Goal: Check status: Check status

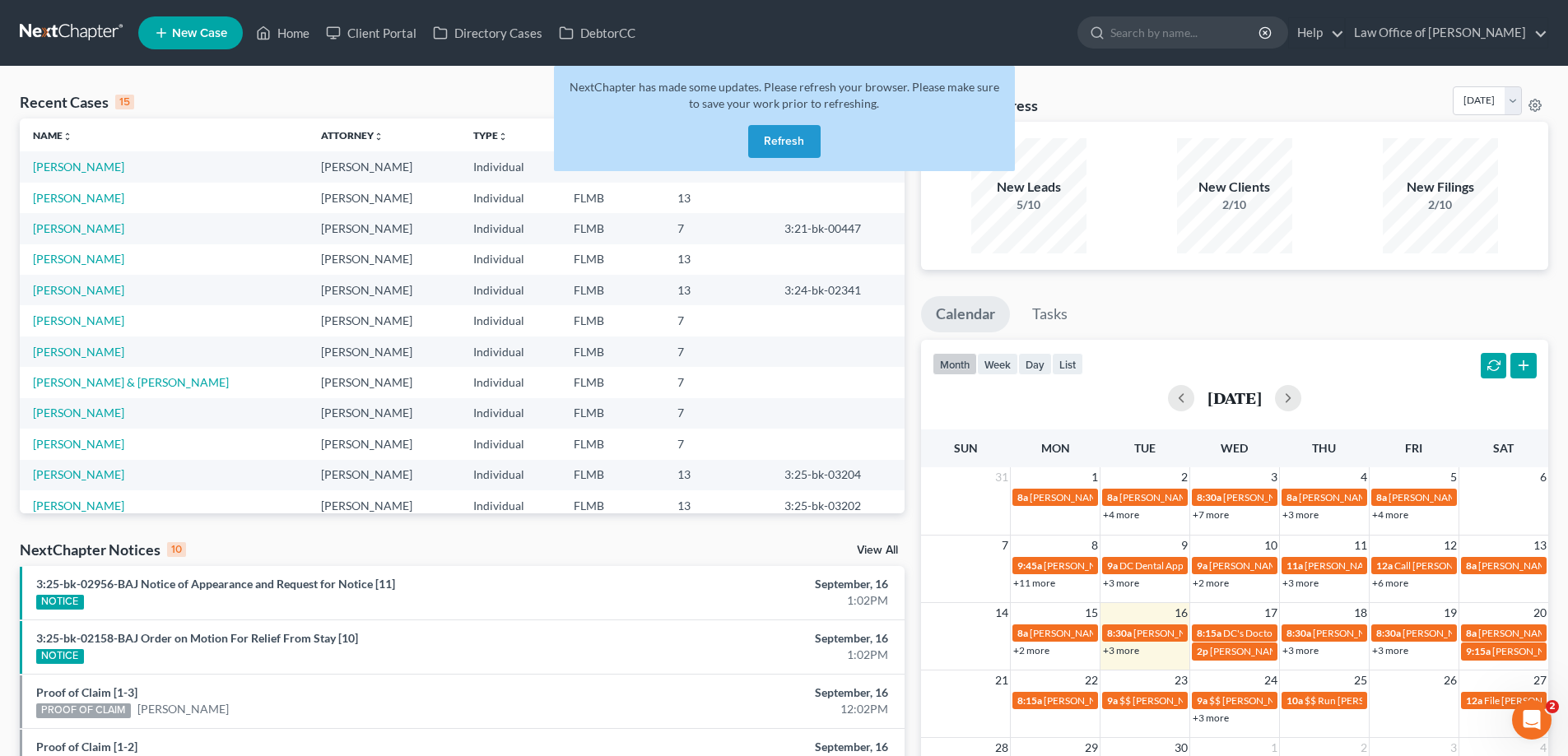
scroll to position [113, 0]
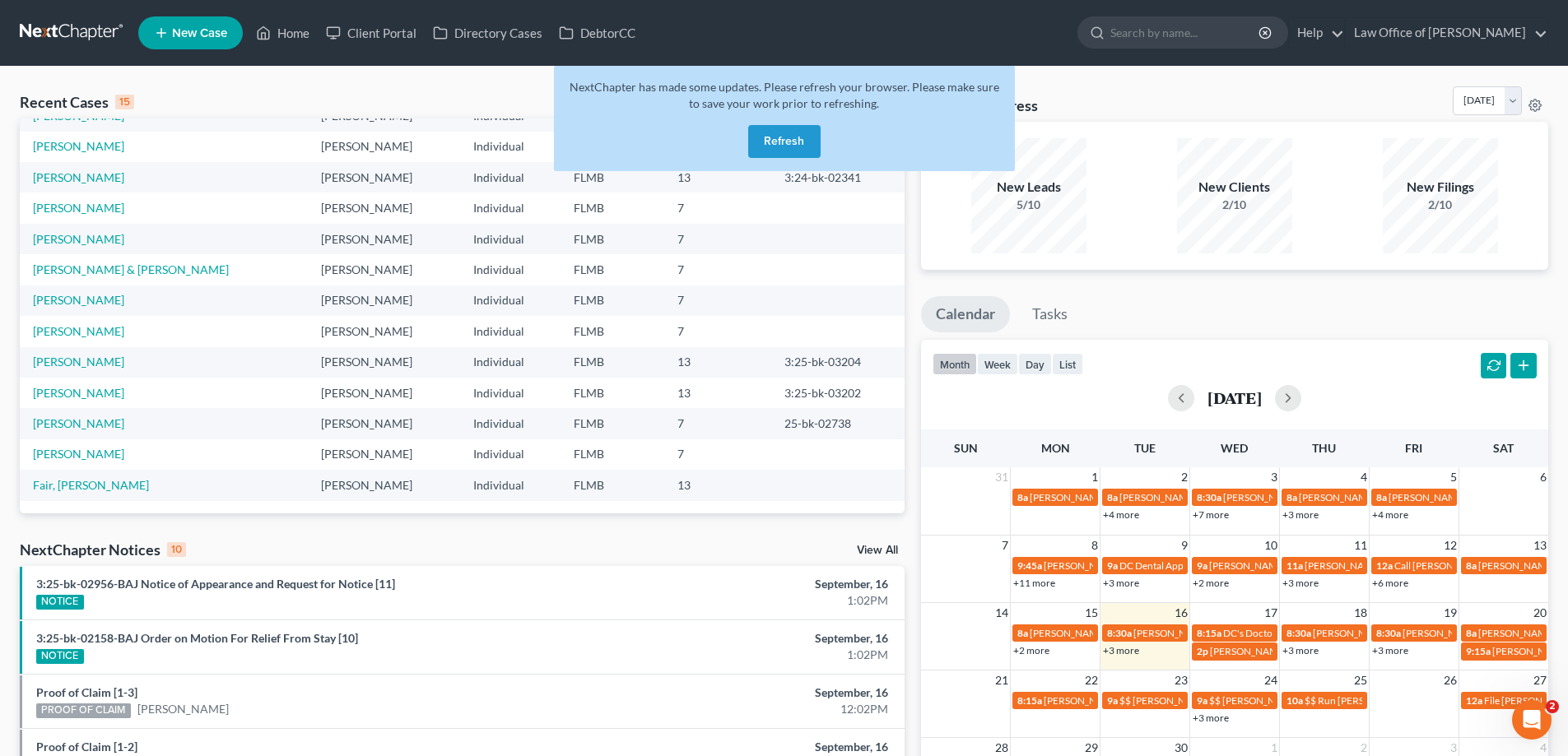
click at [804, 146] on button "Refresh" at bounding box center [784, 141] width 72 height 33
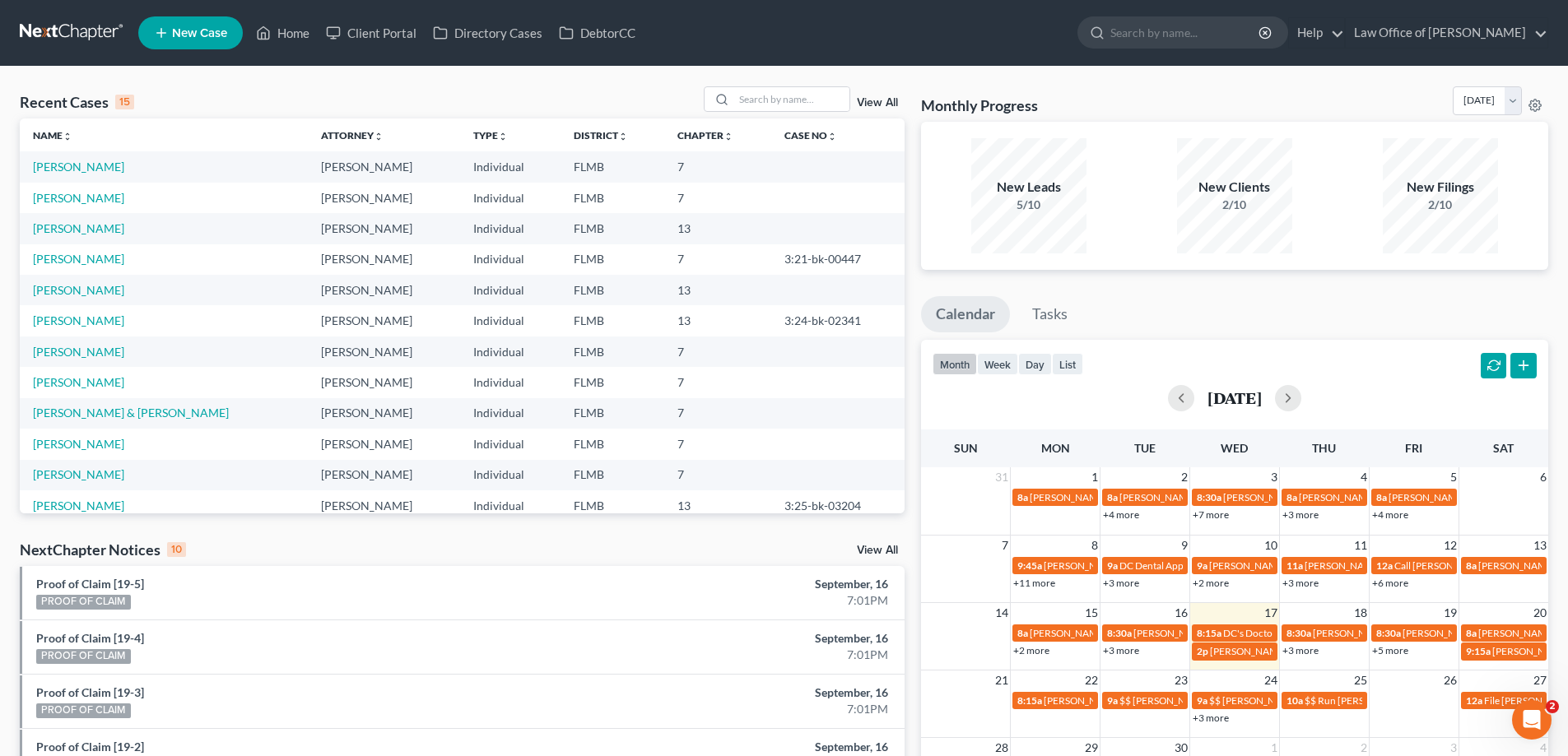
click at [675, 83] on div "Recent Cases 15 View All Name unfold_more expand_more expand_less Attorney unfo…" at bounding box center [784, 618] width 1568 height 1104
click at [683, 80] on div "Recent Cases 15 View All Name unfold_more expand_more expand_less Attorney unfo…" at bounding box center [784, 618] width 1568 height 1104
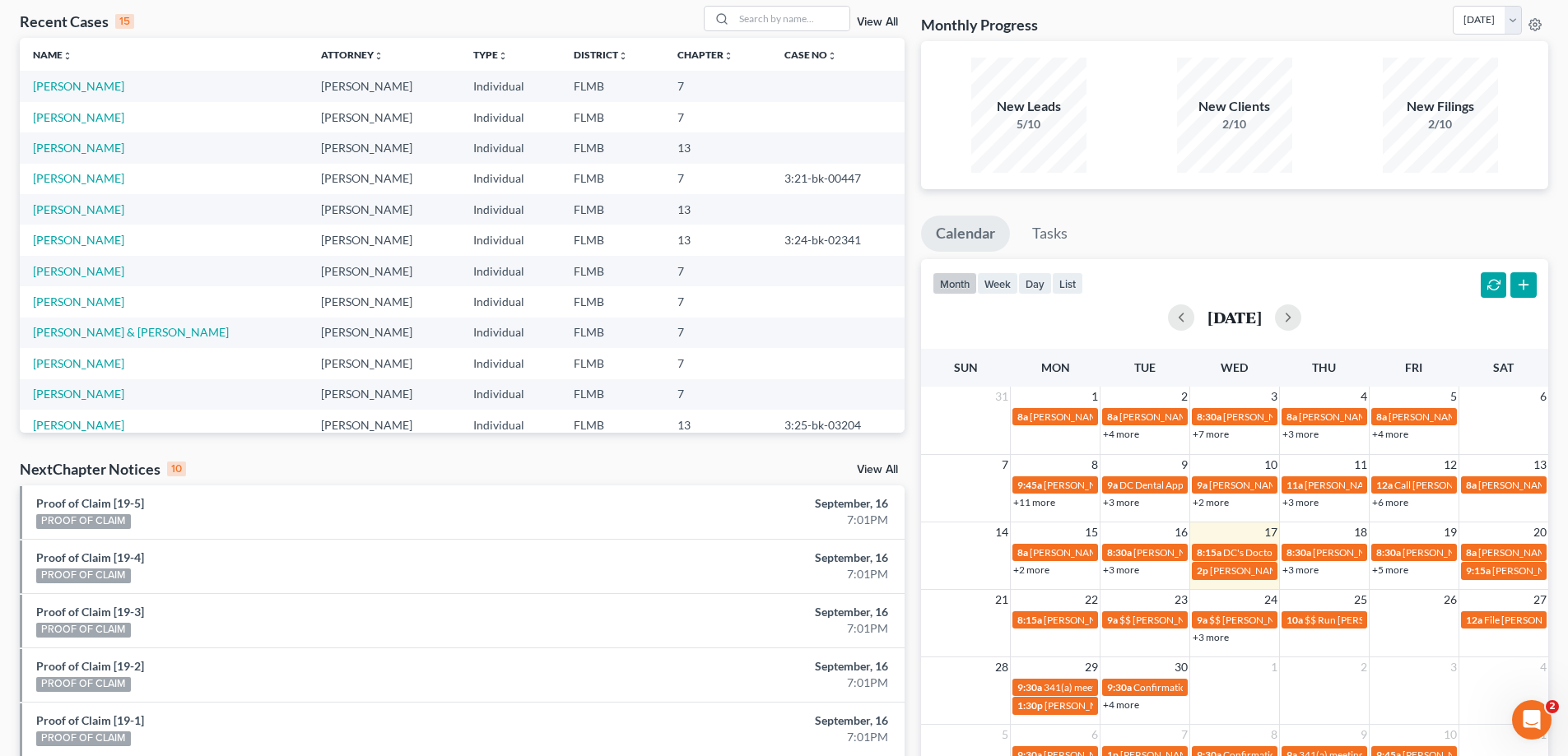
scroll to position [411, 0]
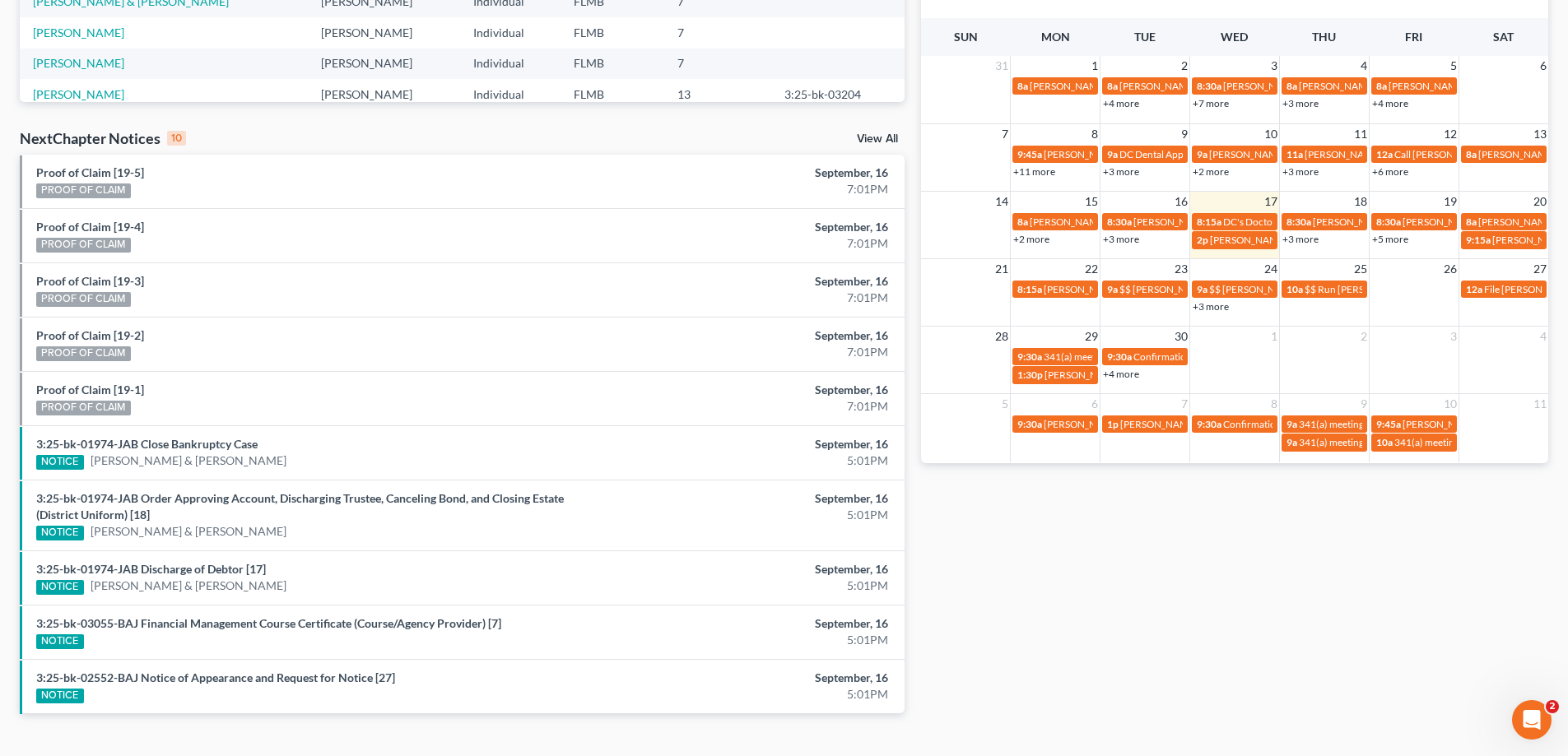
click at [1219, 307] on link "+3 more" at bounding box center [1210, 306] width 36 height 13
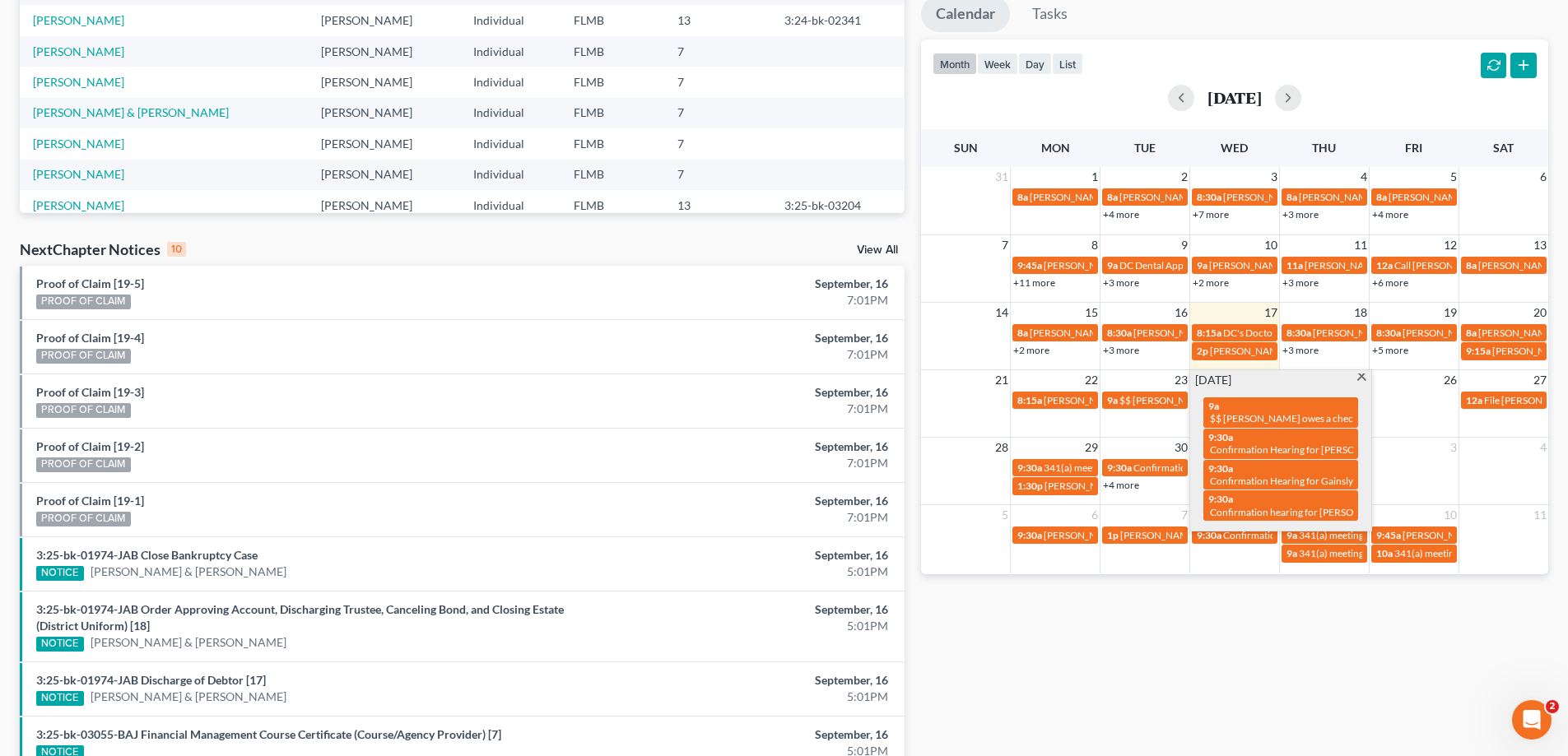
scroll to position [0, 0]
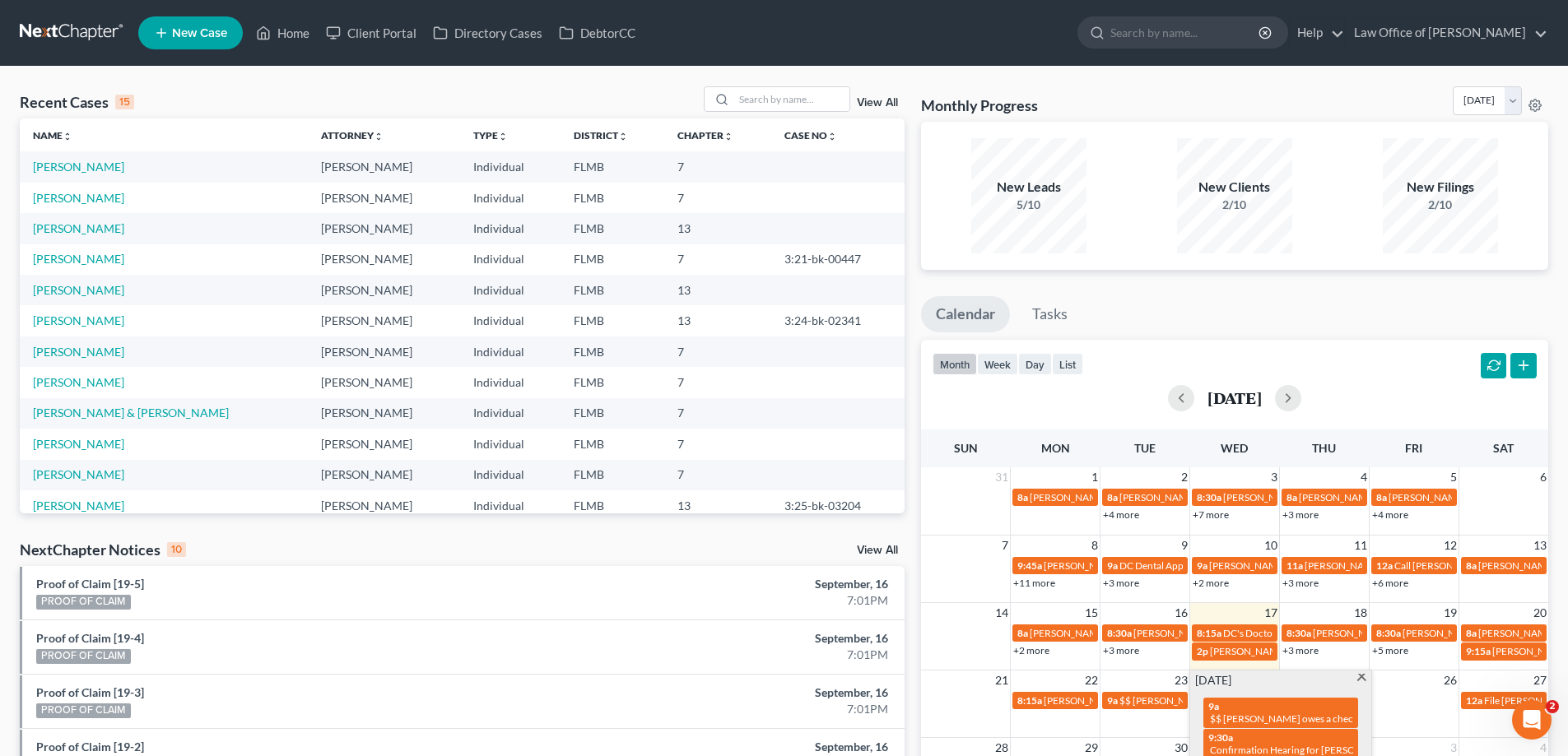
click at [1148, 285] on div "Monthly Progress Bankruptcy Bankruptcy September 2025 August 2025 July 2025 Jun…" at bounding box center [1235, 618] width 644 height 1064
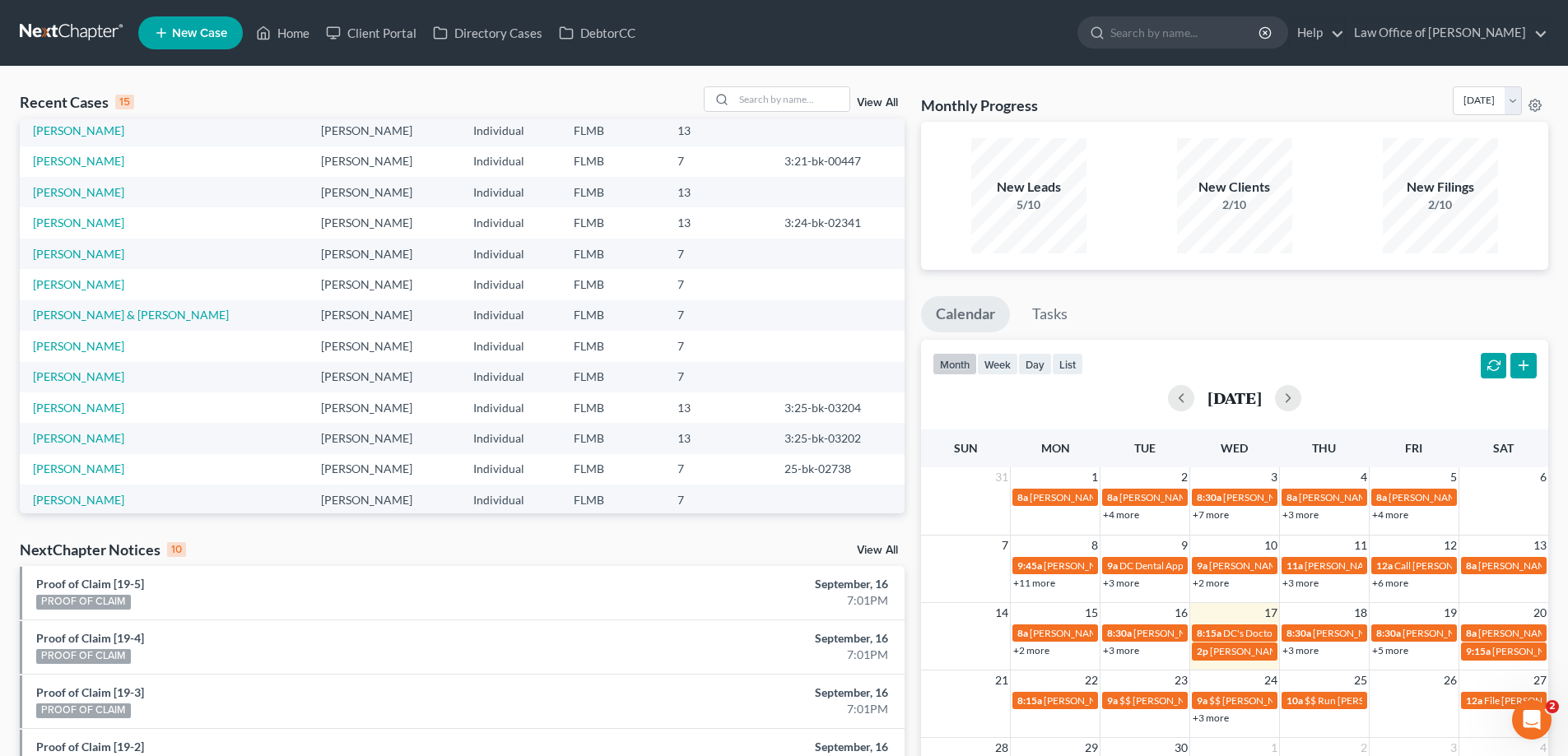
scroll to position [113, 0]
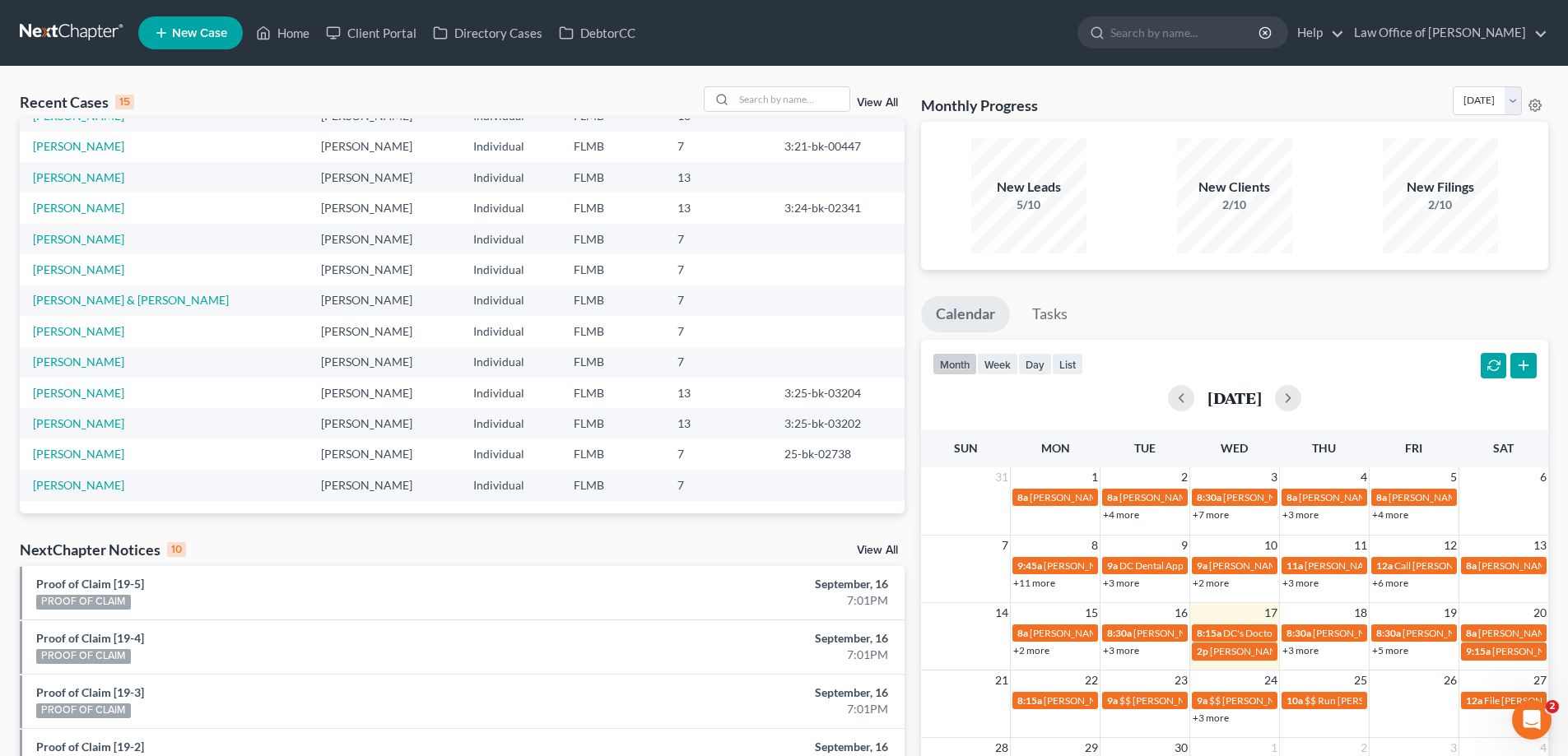
click at [322, 87] on div "Recent Cases 15 View All Name unfold_more expand_more expand_less Attorney unfo…" at bounding box center [784, 618] width 1568 height 1104
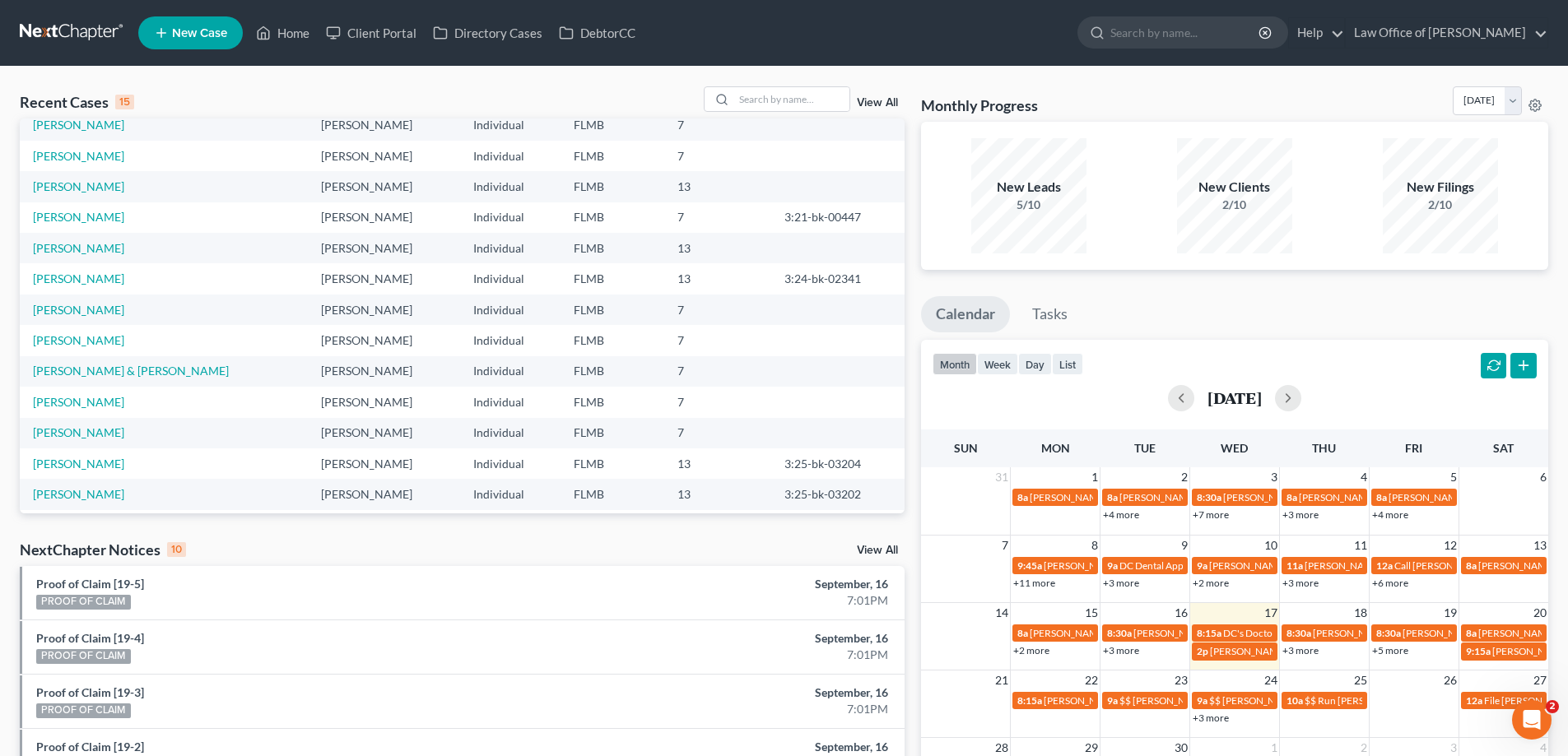
scroll to position [0, 0]
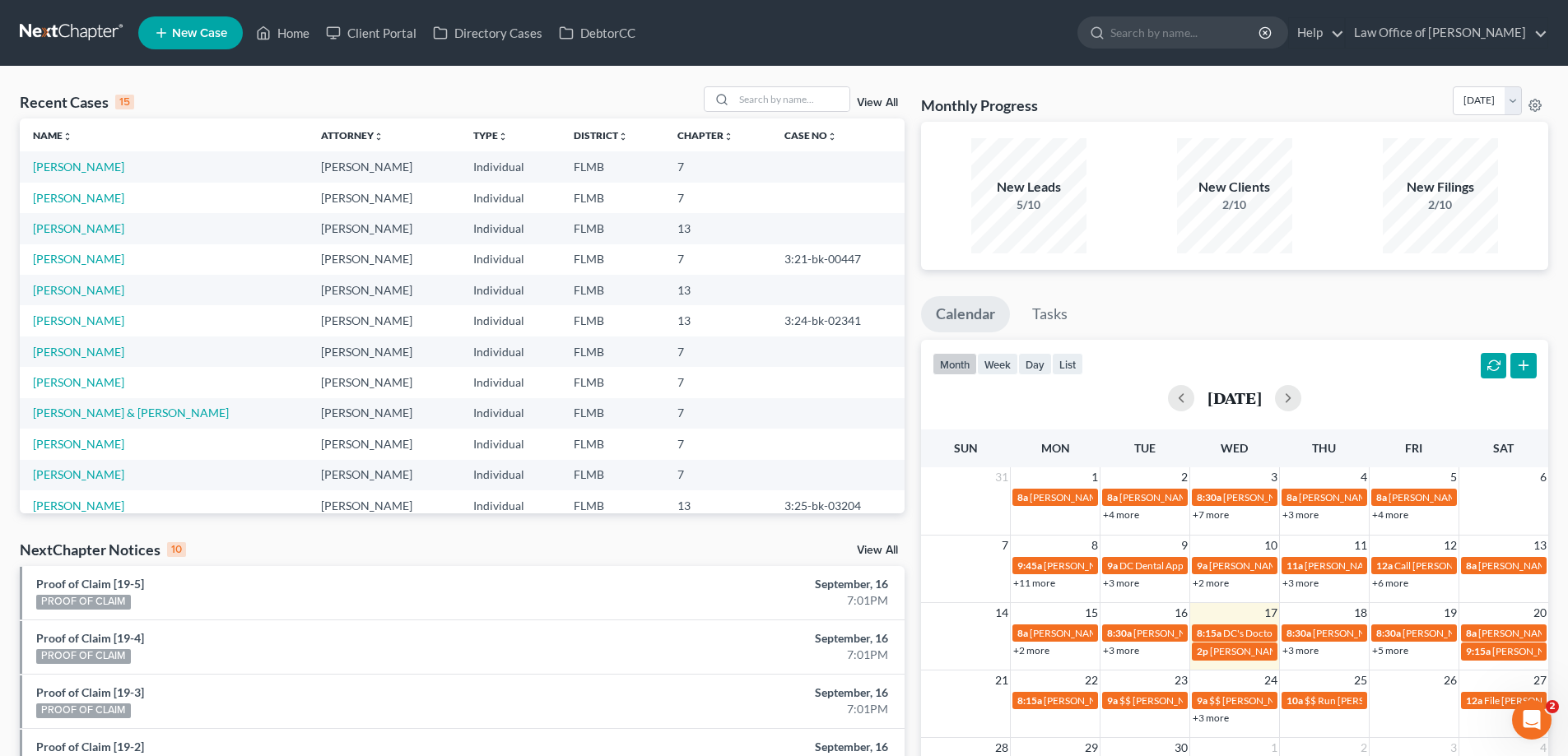
click at [1334, 297] on ul "Calendar Tasks" at bounding box center [1234, 318] width 627 height 44
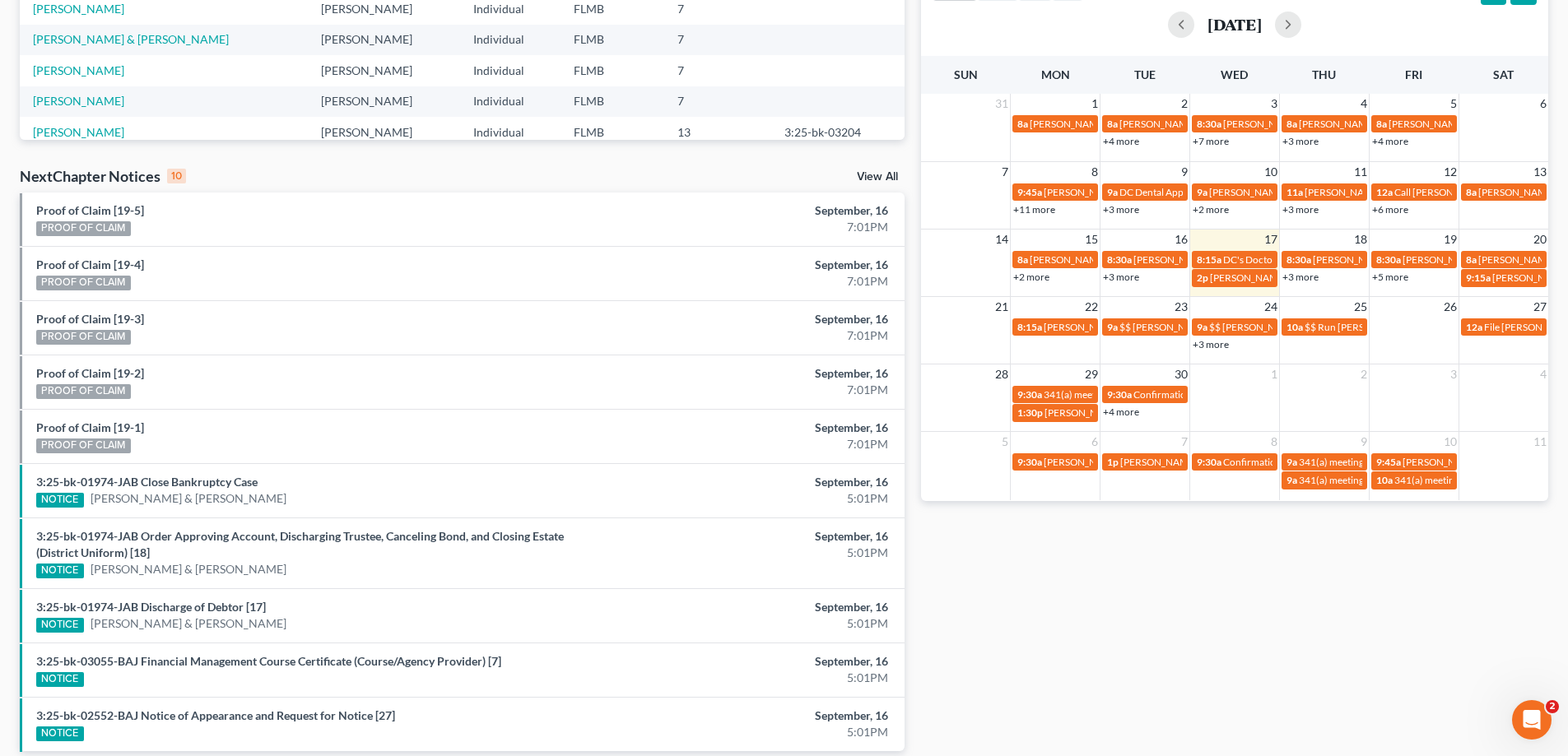
scroll to position [411, 0]
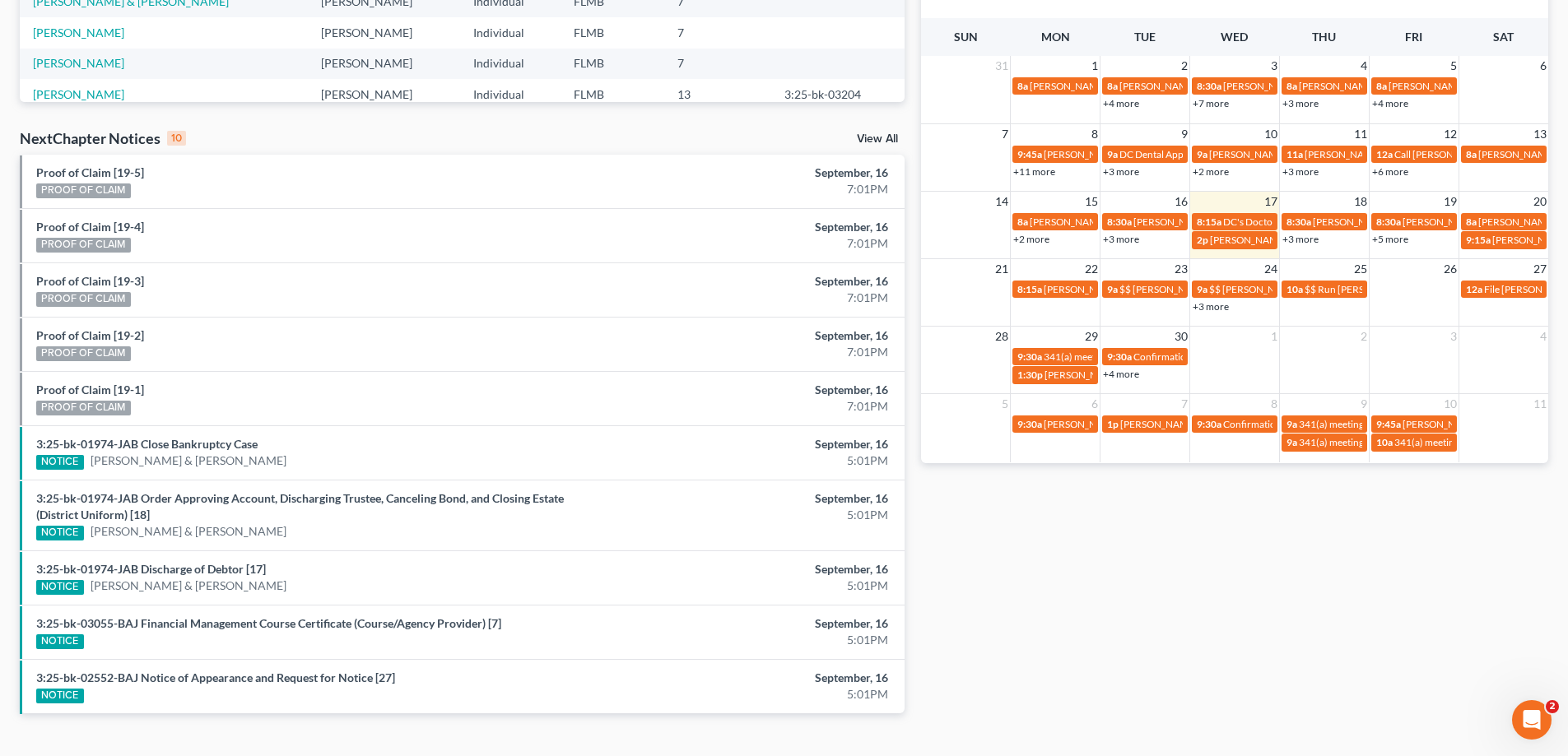
click at [1307, 240] on link "+3 more" at bounding box center [1301, 239] width 36 height 13
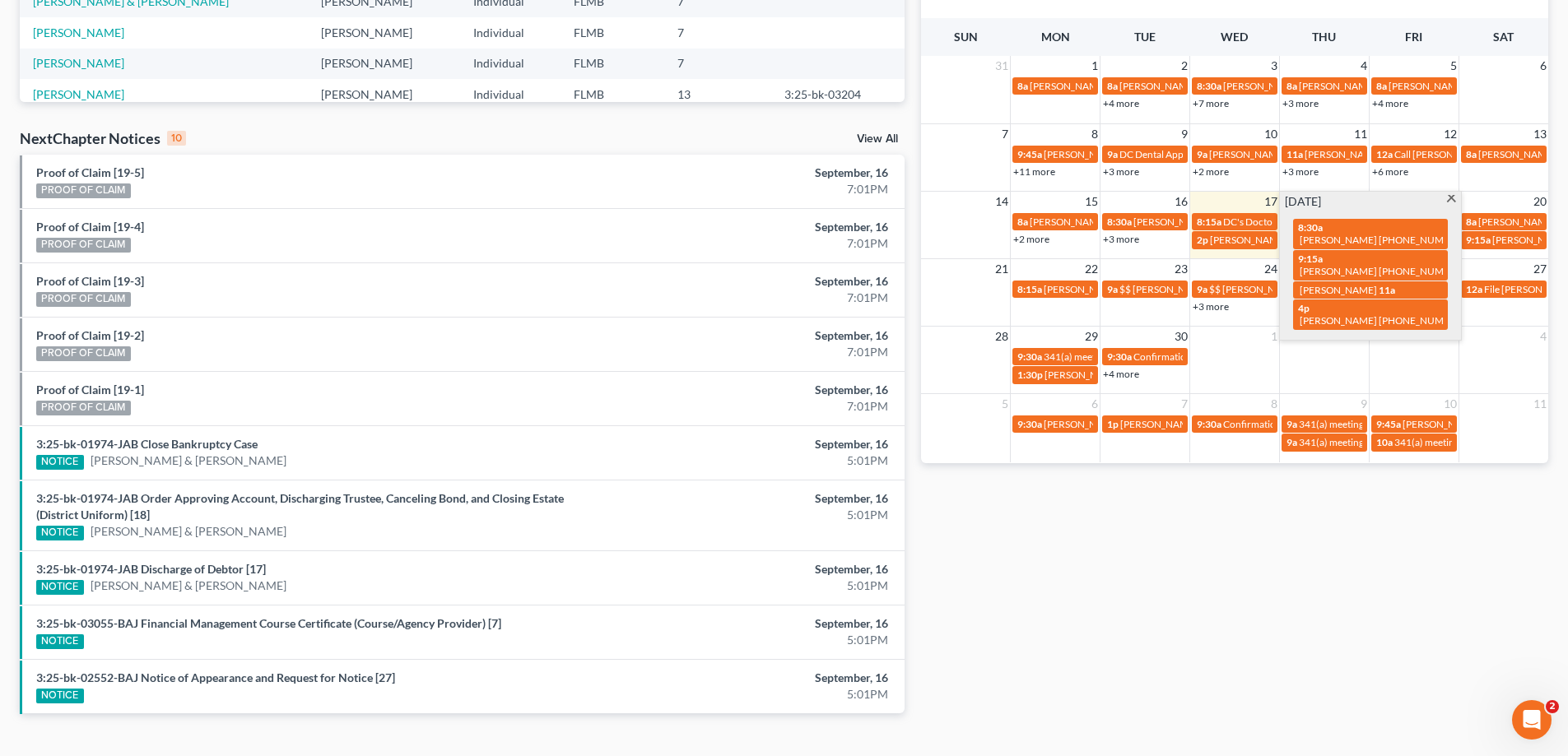
click at [1454, 23] on th "Fri" at bounding box center [1413, 37] width 89 height 38
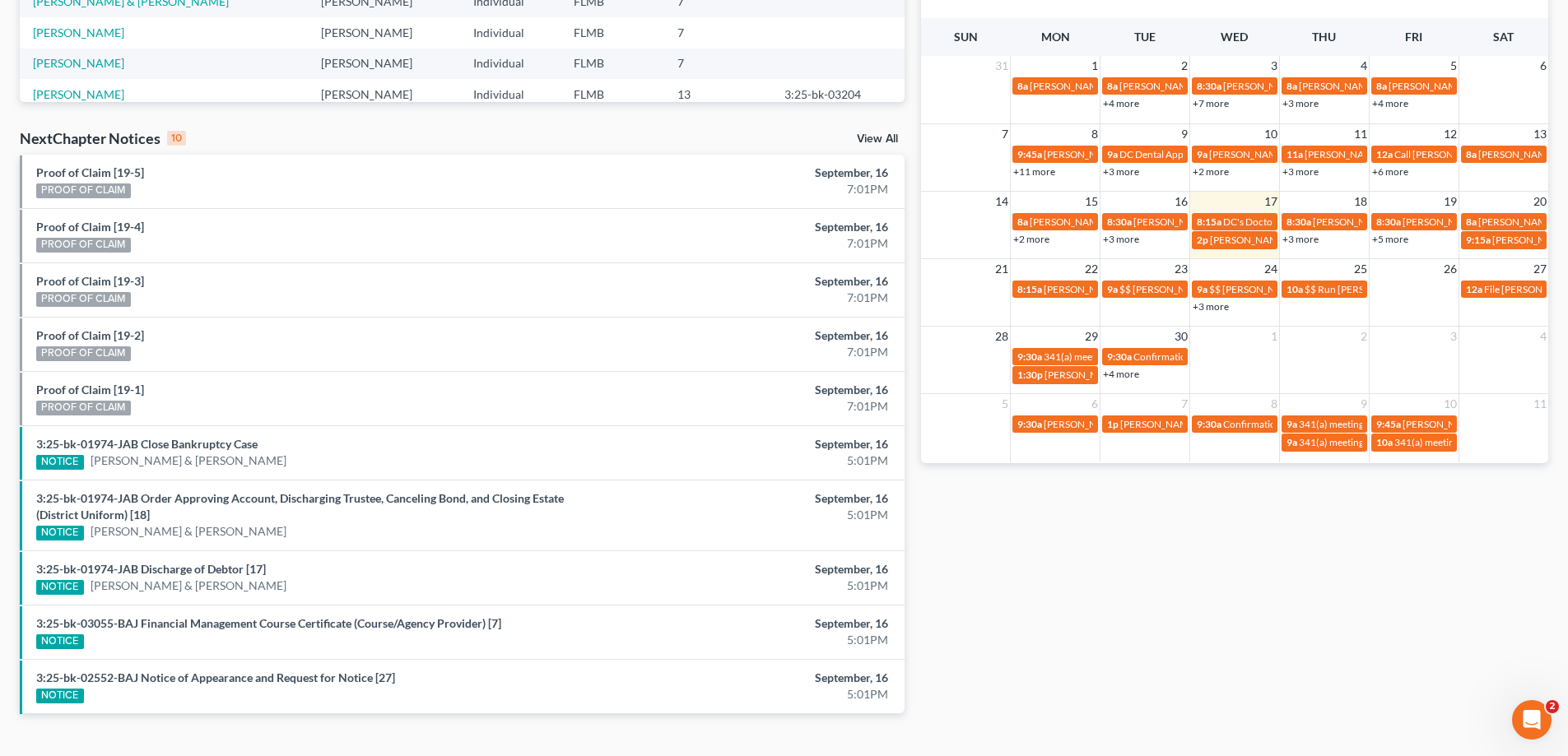
click at [1396, 235] on link "+5 more" at bounding box center [1390, 239] width 36 height 13
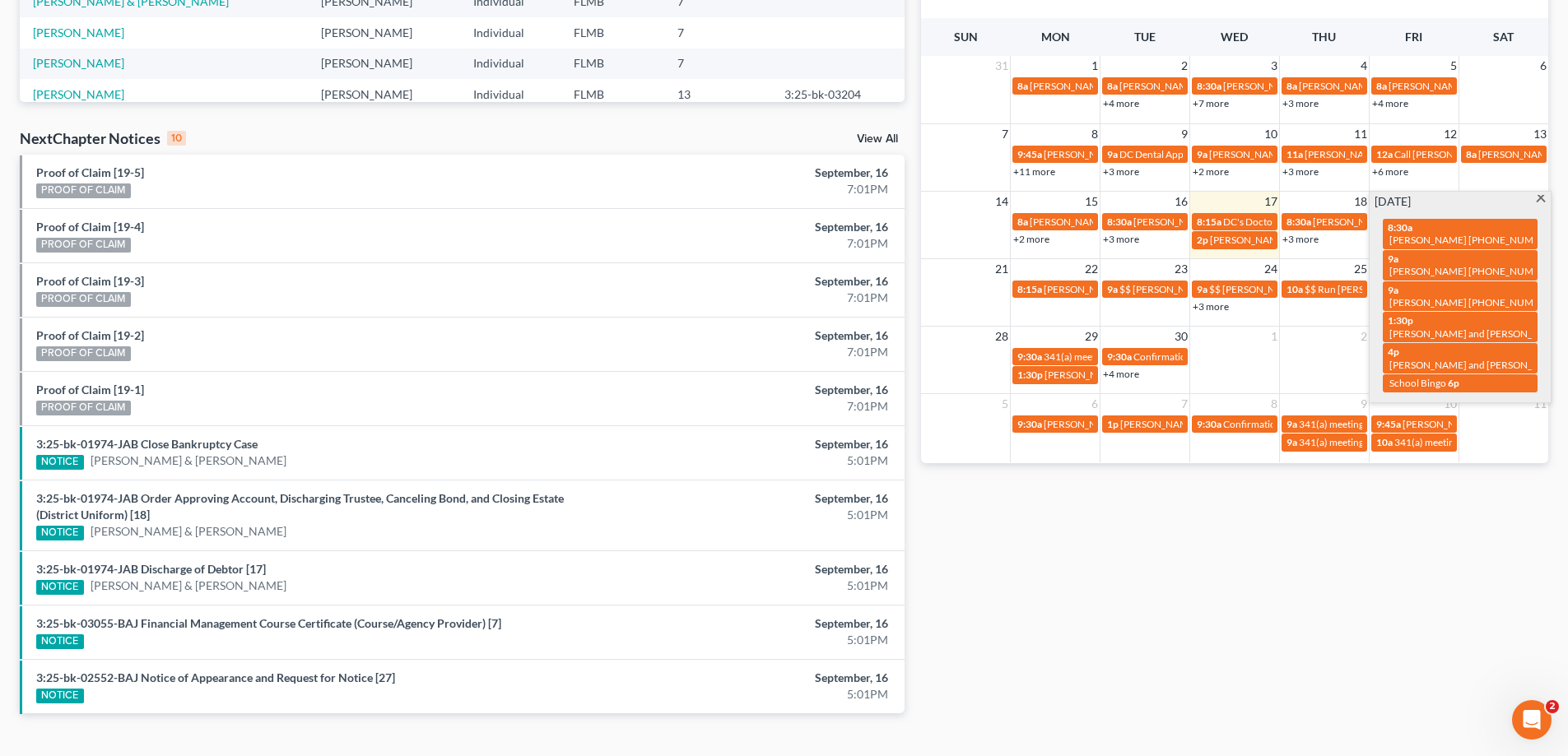
click at [1351, 586] on div "Monthly Progress Bankruptcy Bankruptcy September 2025 August 2025 July 2025 Jun…" at bounding box center [1235, 207] width 644 height 1064
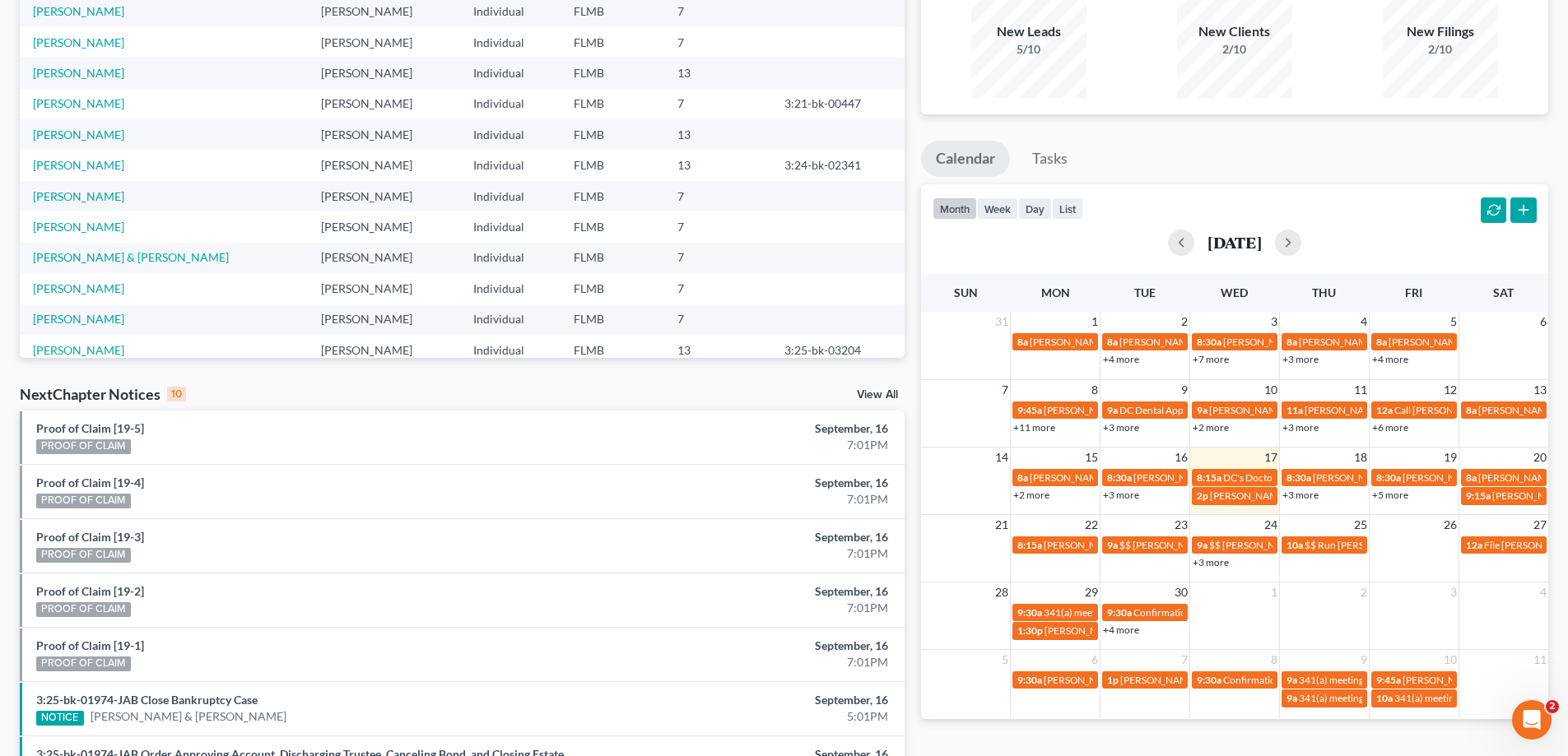
scroll to position [0, 0]
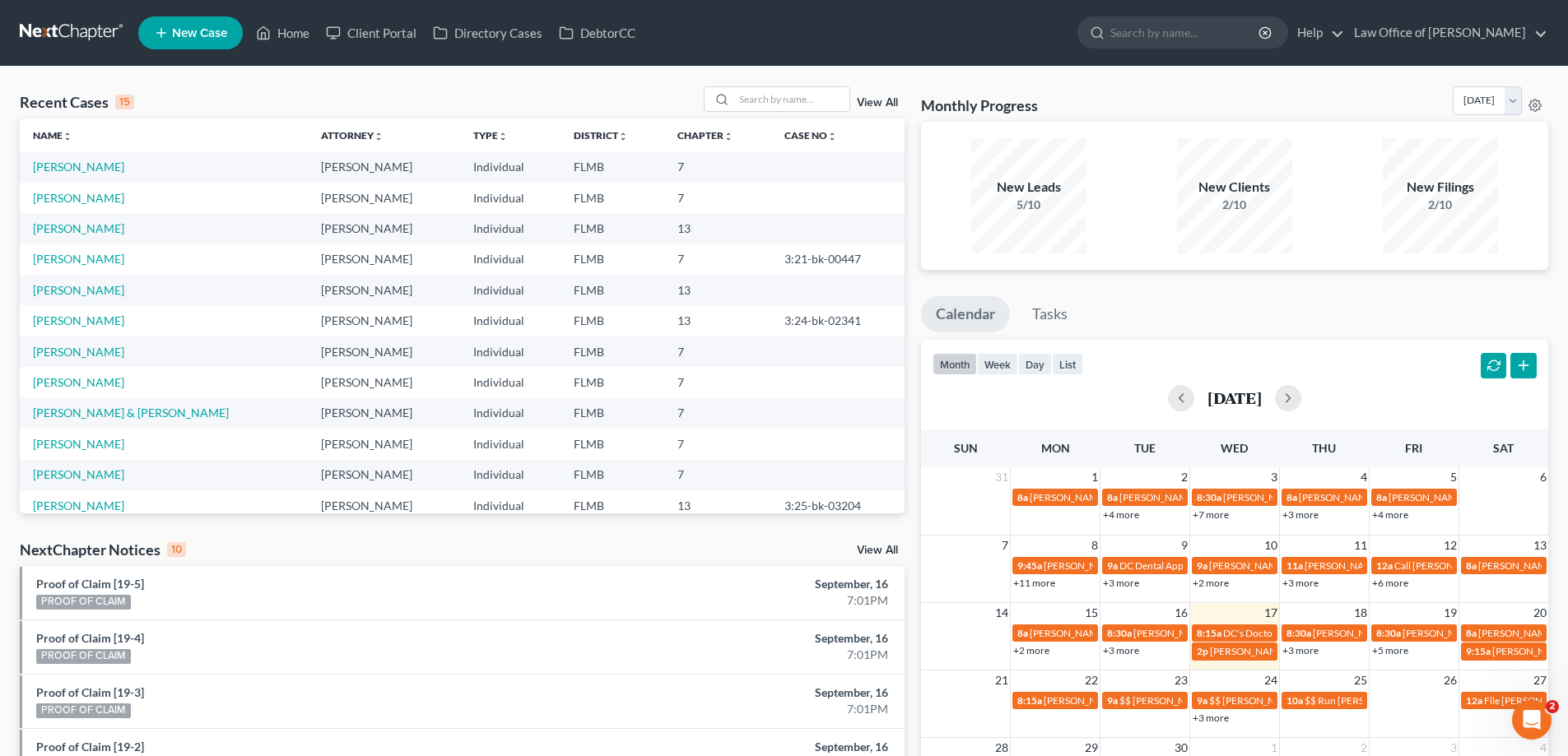
click at [79, 40] on link at bounding box center [72, 33] width 105 height 29
click at [88, 31] on link at bounding box center [72, 33] width 105 height 29
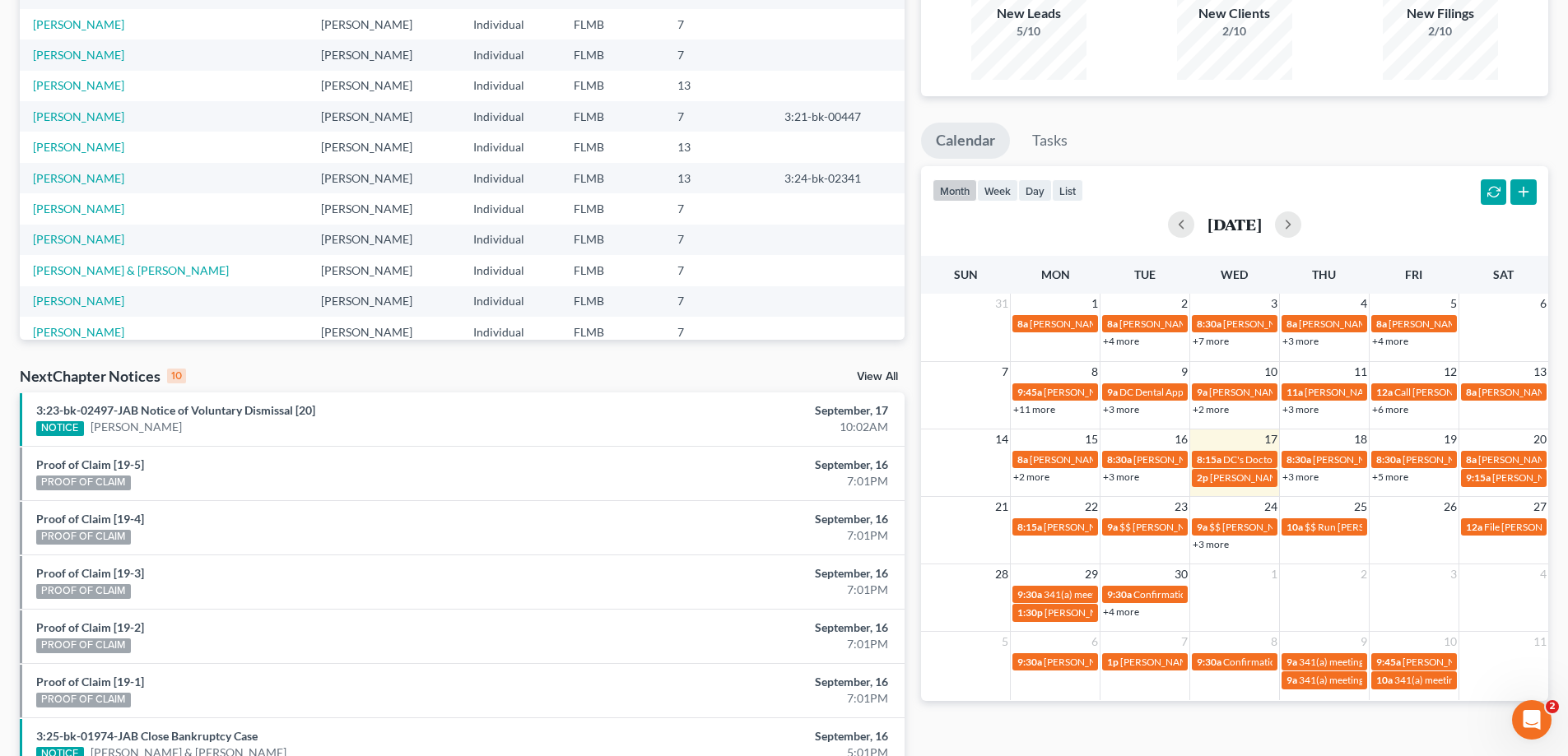
scroll to position [411, 0]
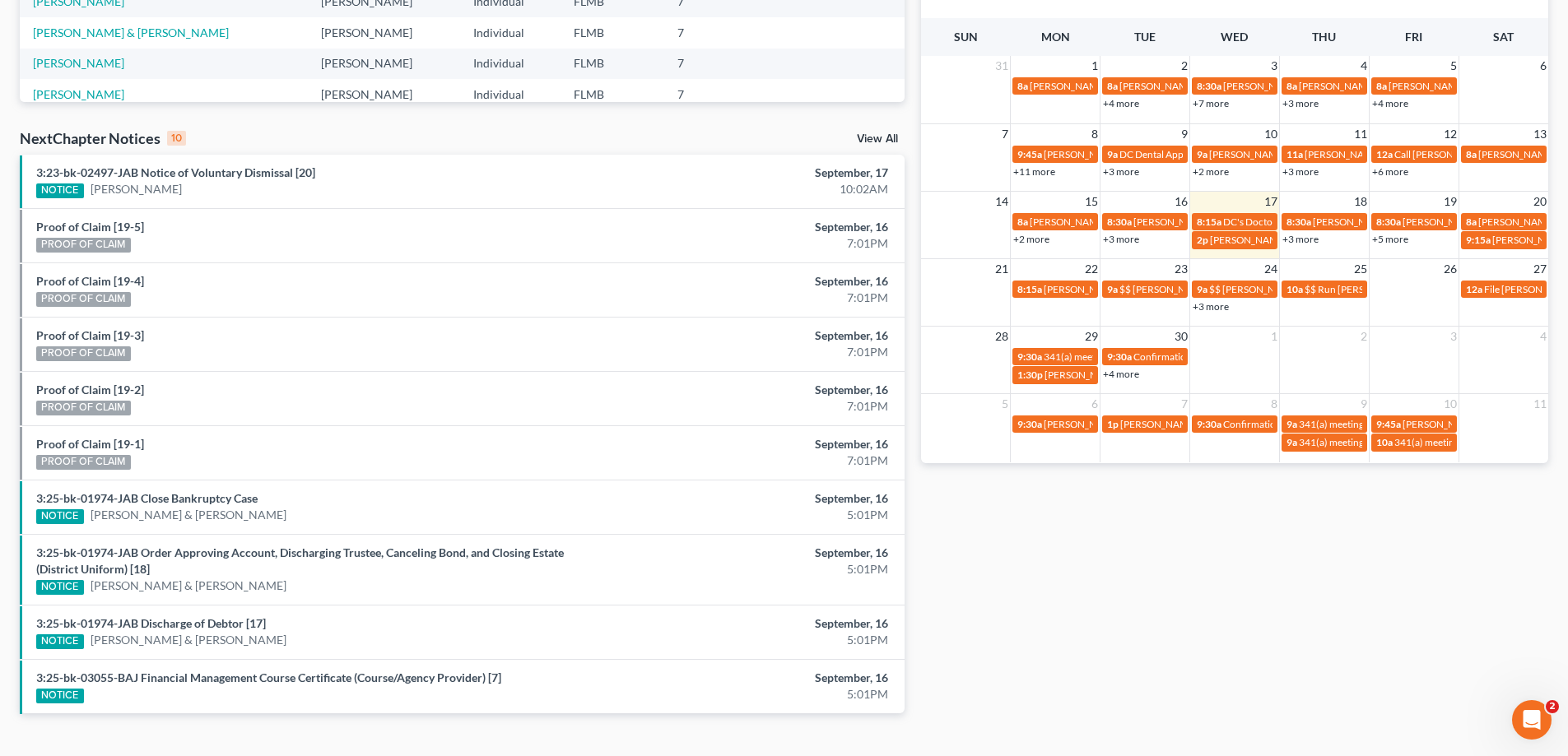
click at [1385, 242] on link "+5 more" at bounding box center [1390, 239] width 36 height 13
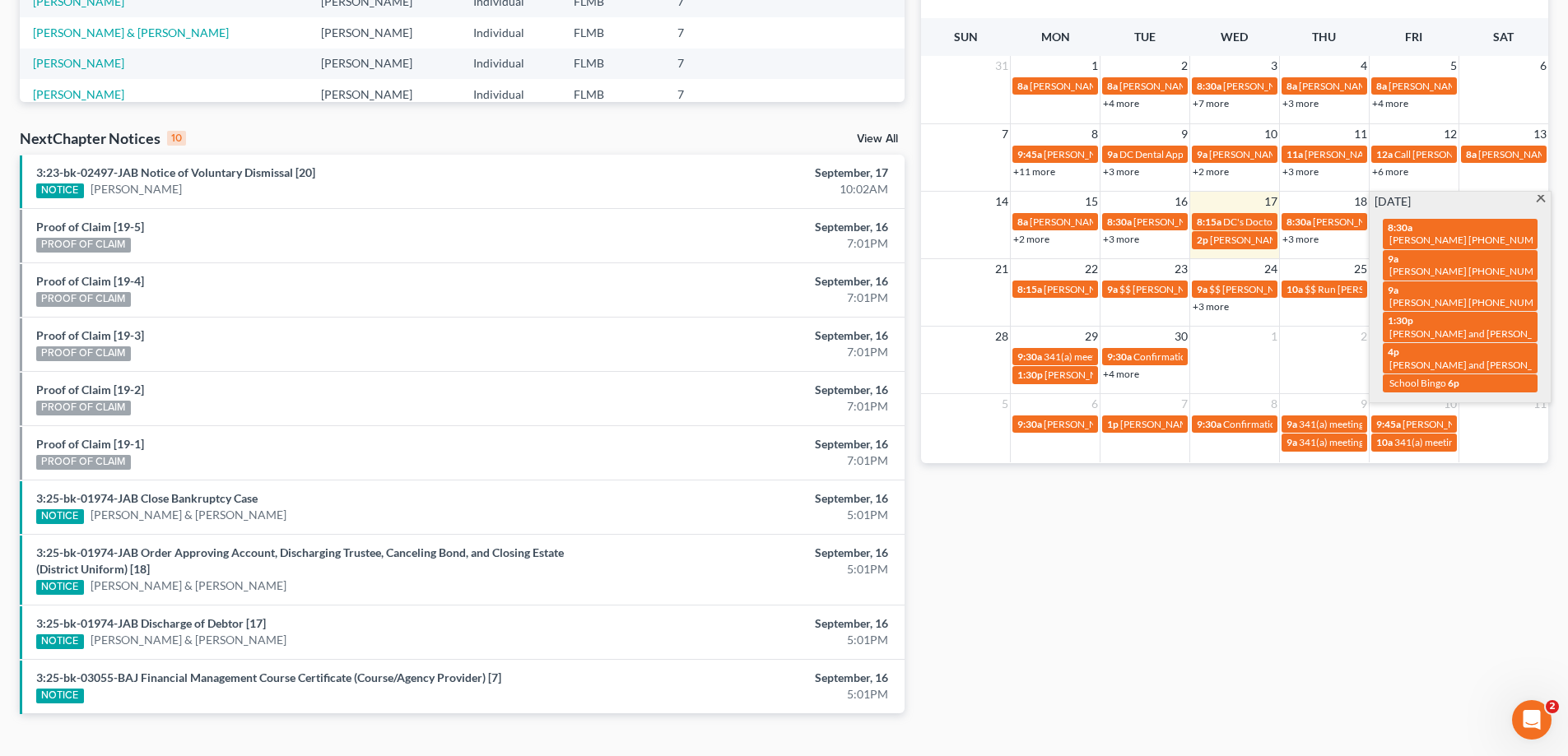
click at [1397, 578] on div "Monthly Progress Bankruptcy Bankruptcy September 2025 August 2025 July 2025 Jun…" at bounding box center [1235, 207] width 644 height 1064
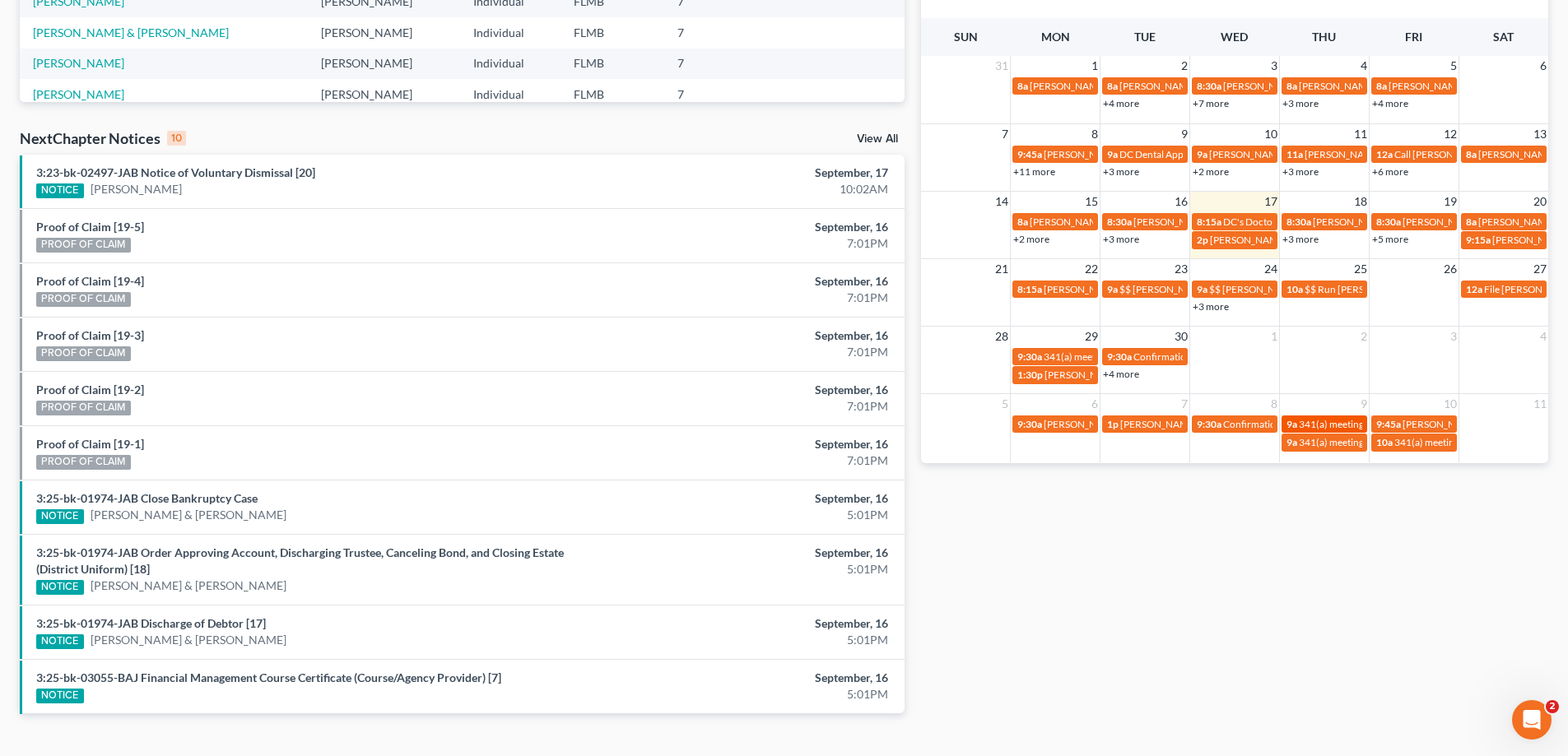
click at [1329, 425] on span "341(a) meeting for [PERSON_NAME]" at bounding box center [1378, 424] width 159 height 13
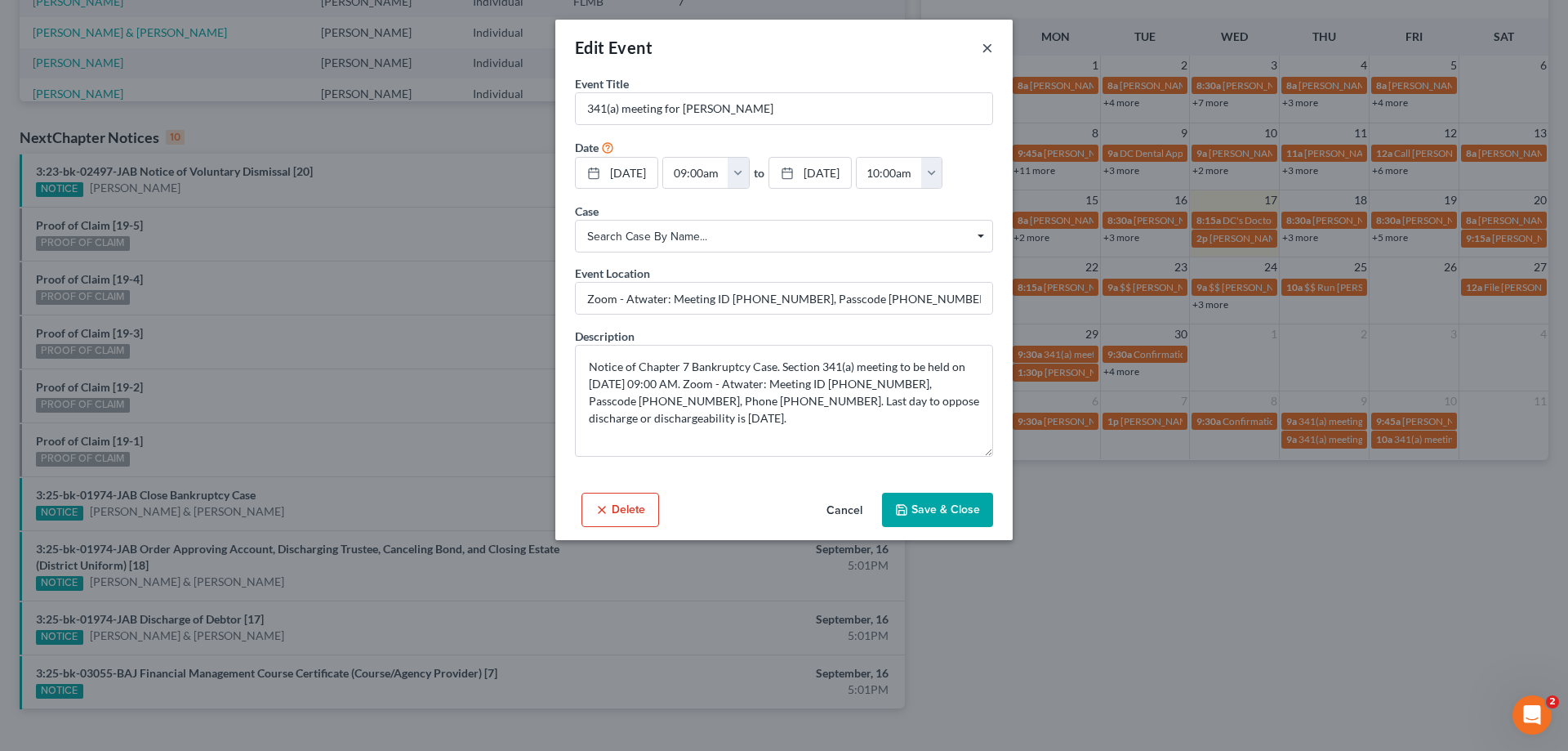
click at [983, 46] on button "×" at bounding box center [987, 48] width 12 height 20
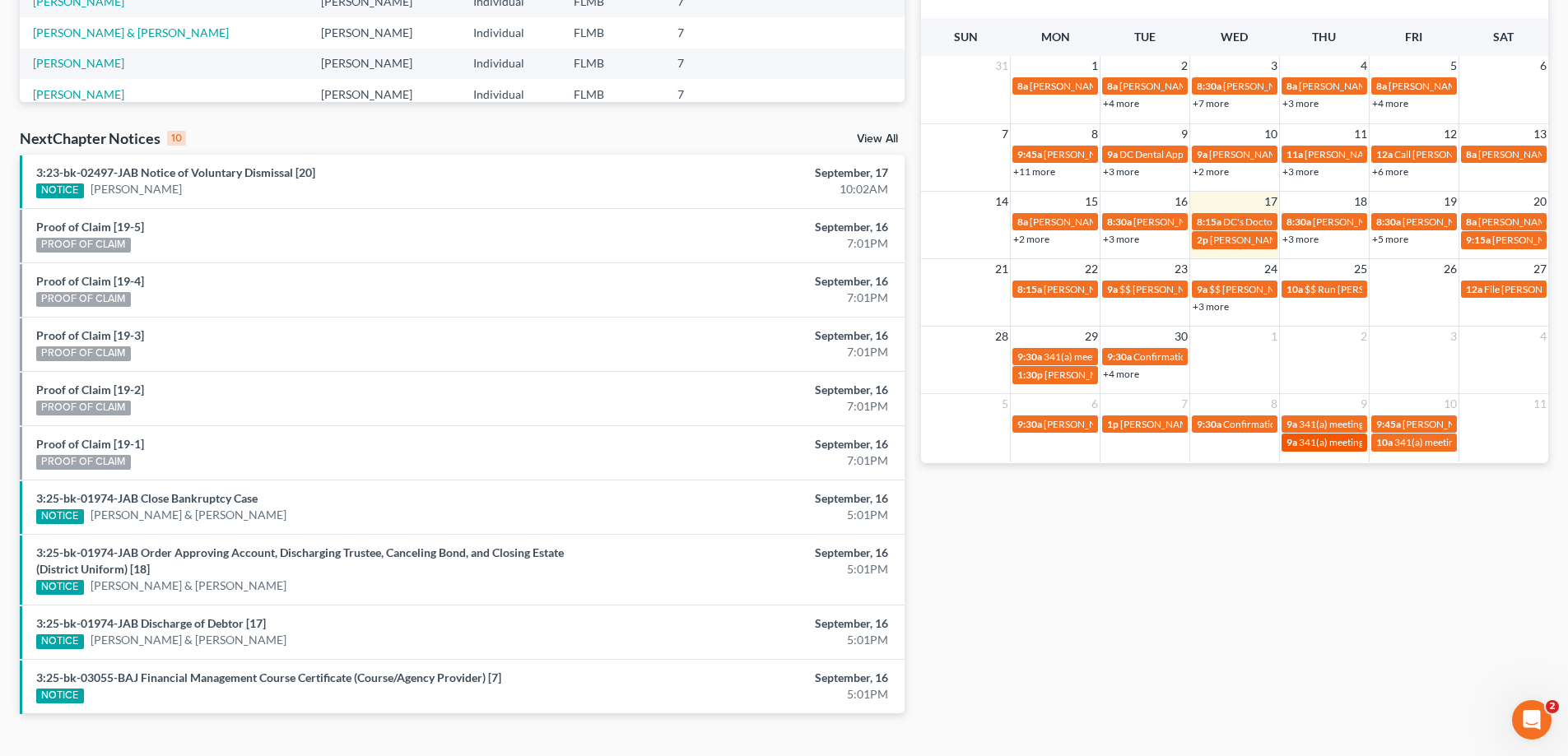
click at [1349, 437] on span "341(a) meeting for [PERSON_NAME]" at bounding box center [1378, 442] width 159 height 13
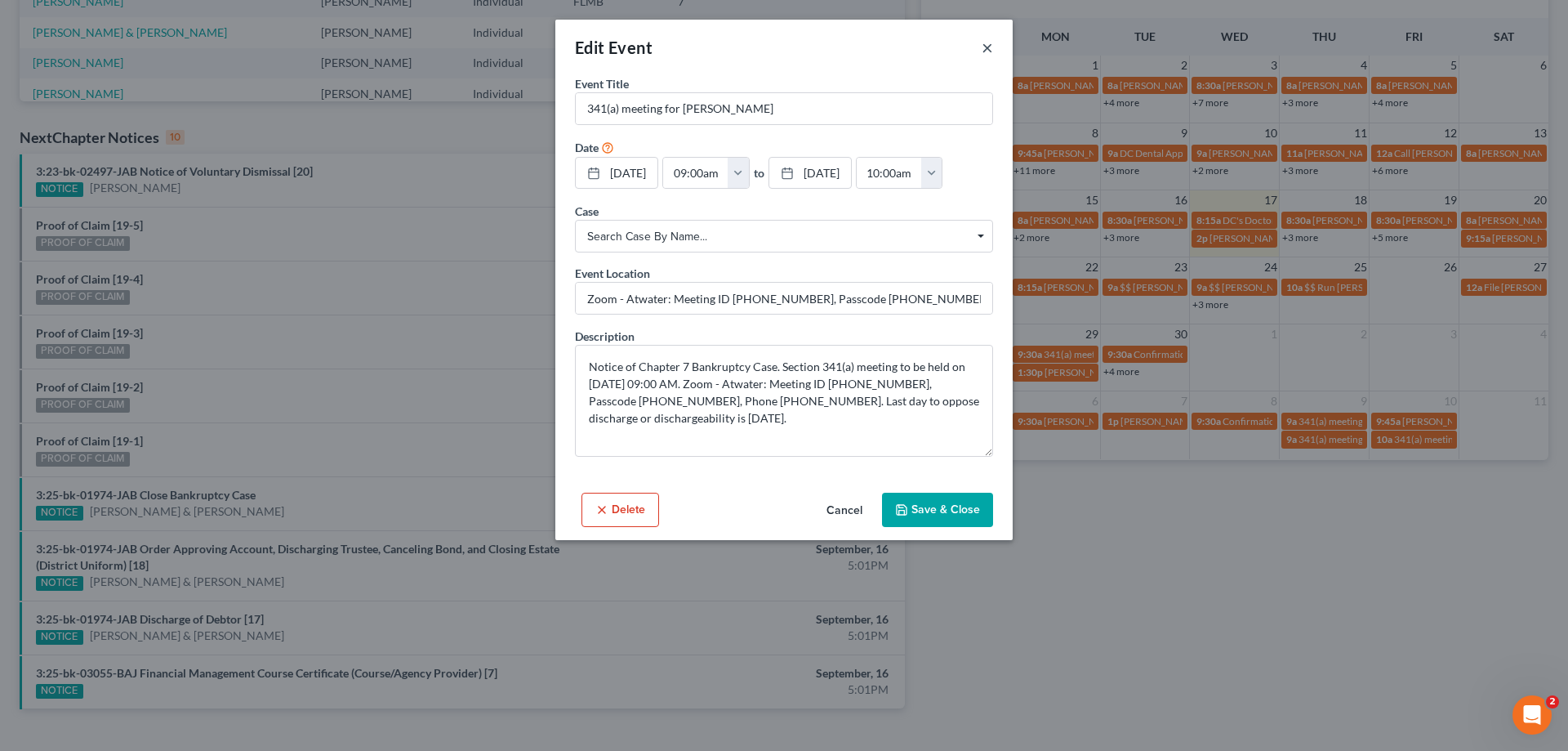
click at [985, 50] on button "×" at bounding box center [987, 48] width 12 height 20
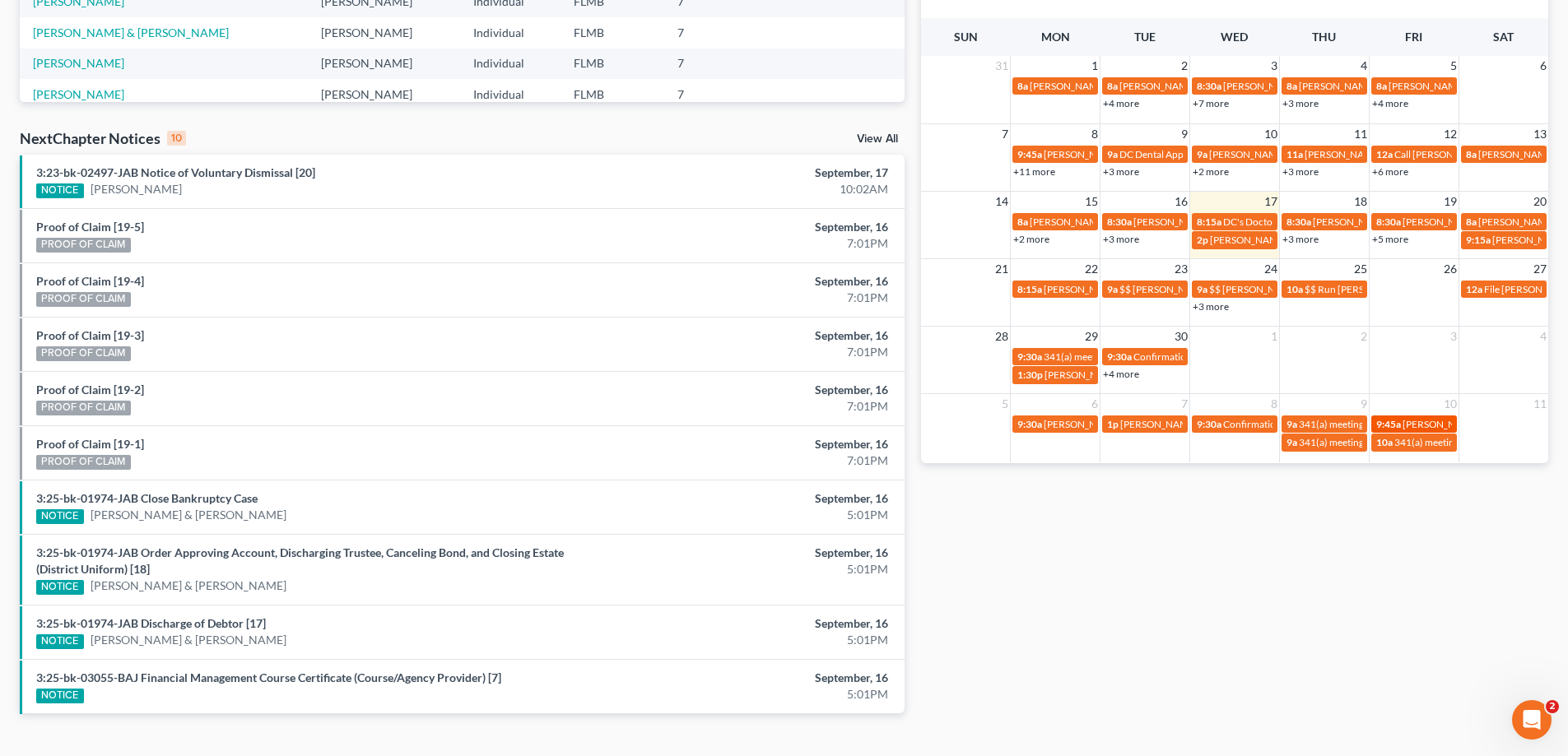
click at [1403, 422] on span "[PERSON_NAME] will come into office for 341" at bounding box center [1501, 424] width 198 height 13
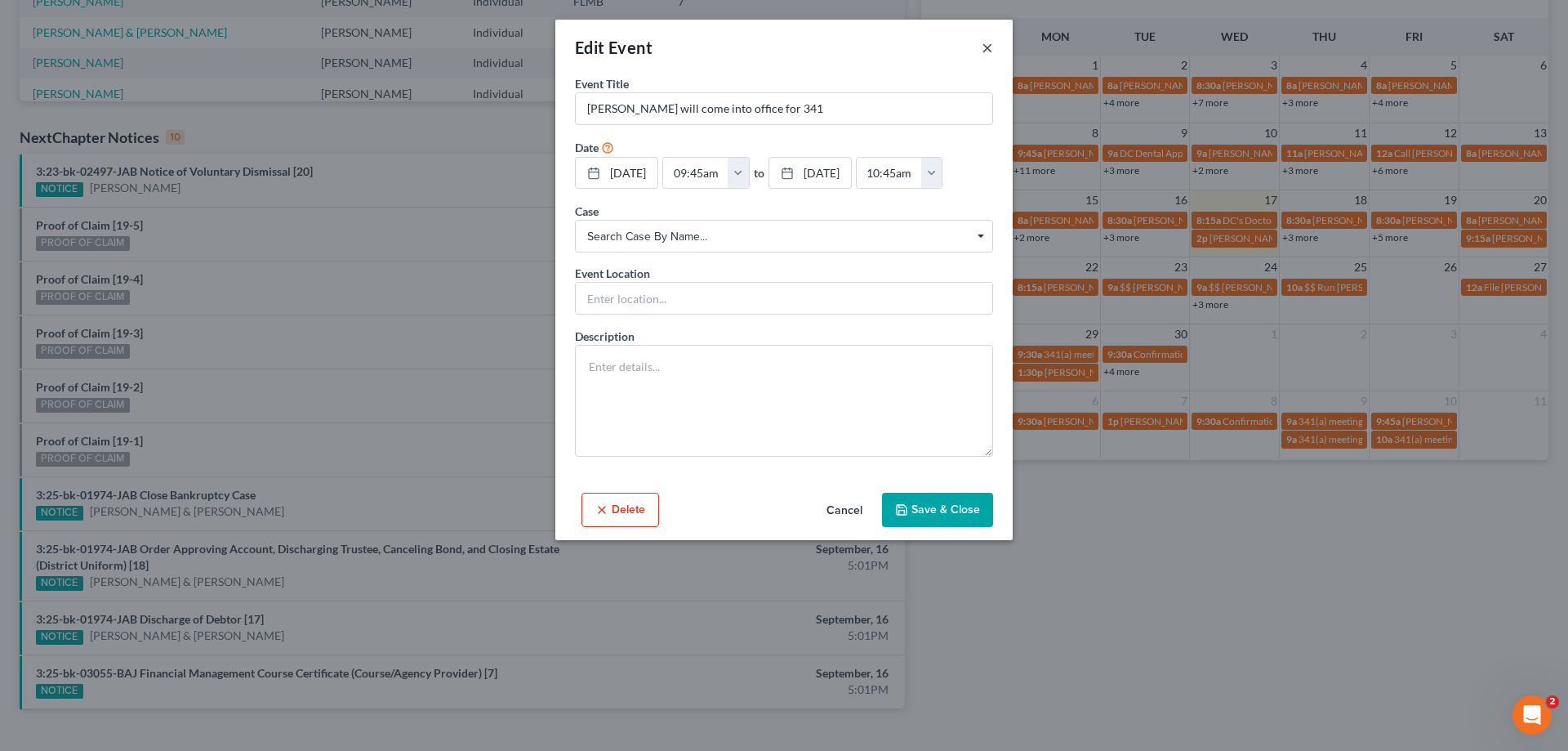
click at [987, 49] on button "×" at bounding box center [987, 48] width 12 height 20
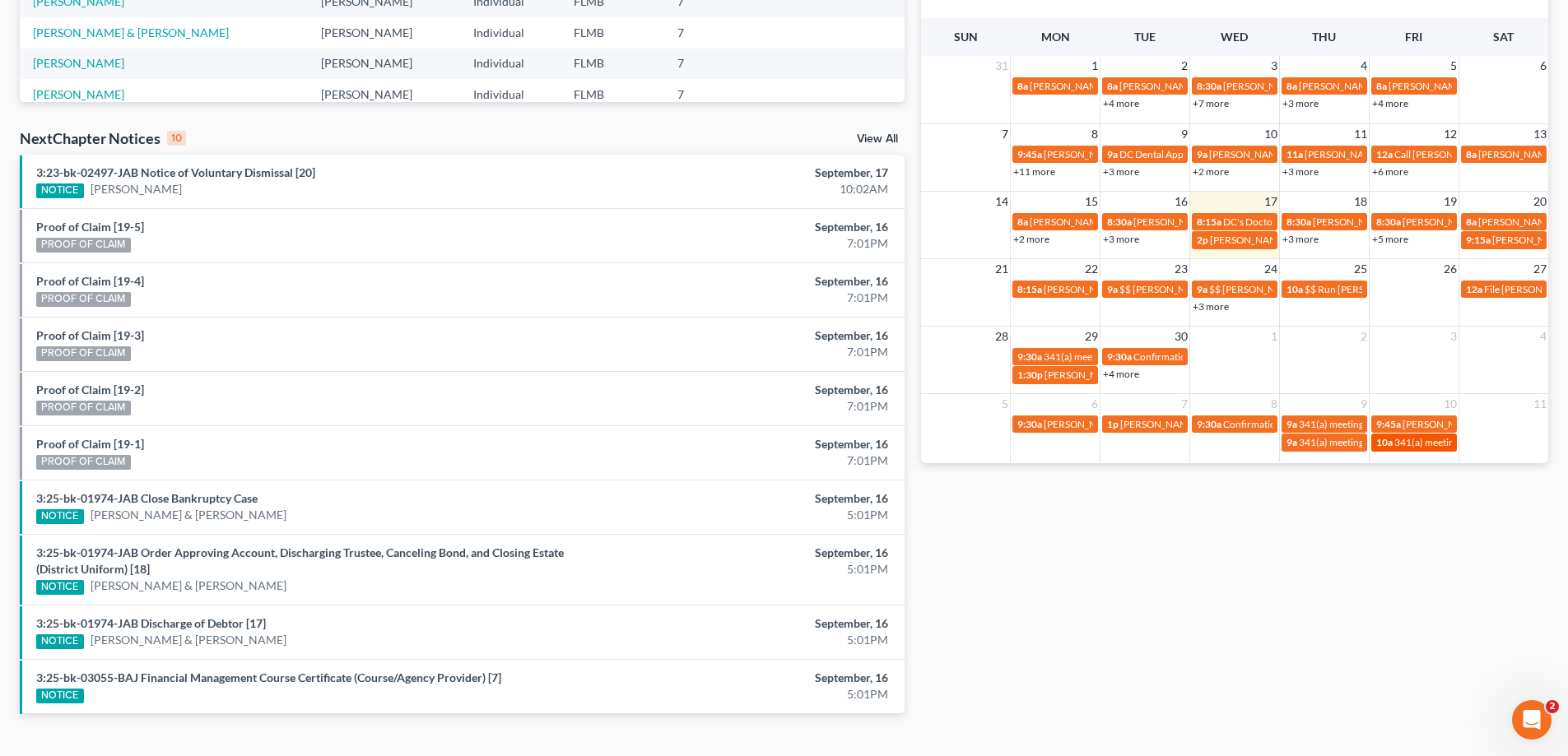
click at [1427, 441] on span "341(a) meeting for [PERSON_NAME]" at bounding box center [1473, 442] width 159 height 13
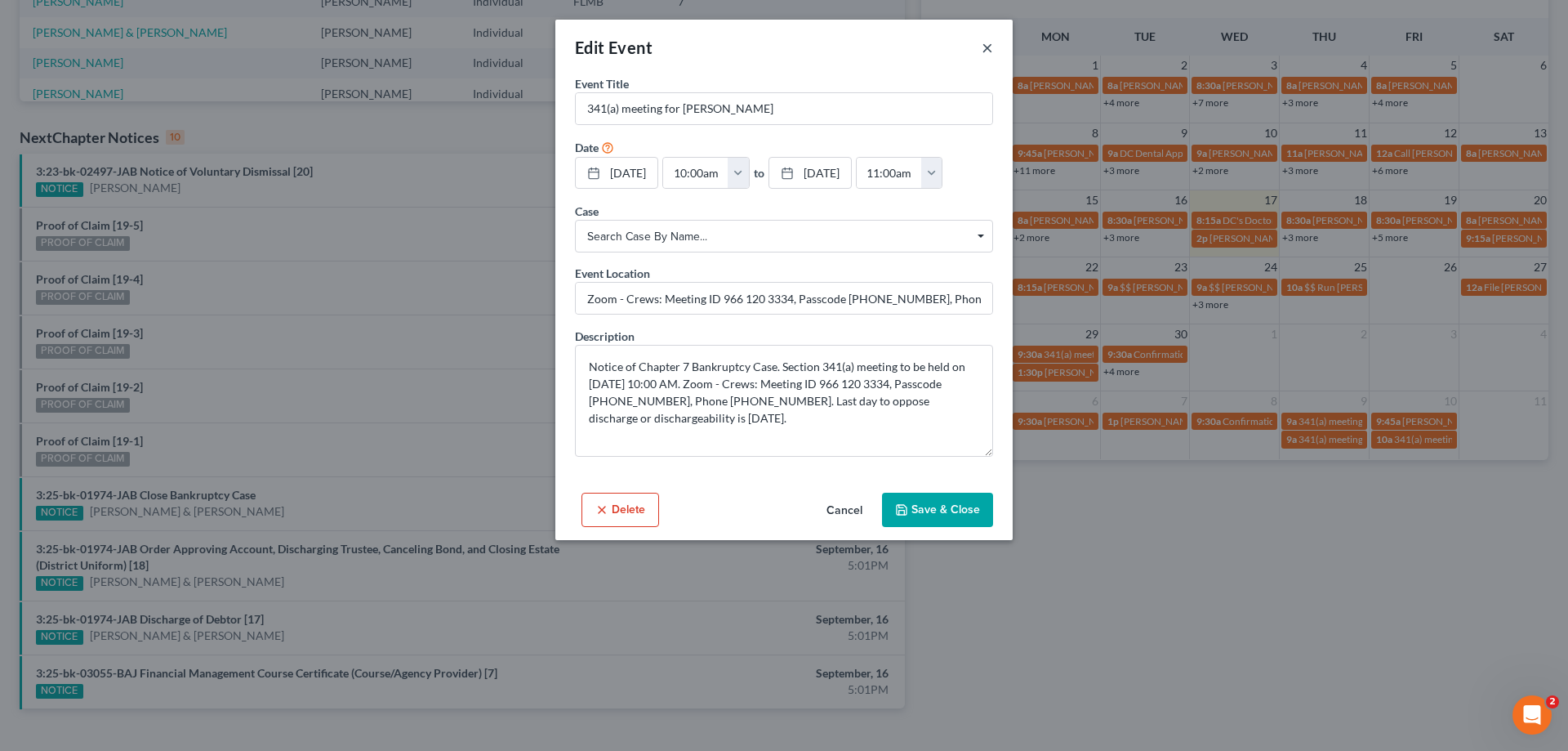
click at [989, 46] on button "×" at bounding box center [987, 48] width 12 height 20
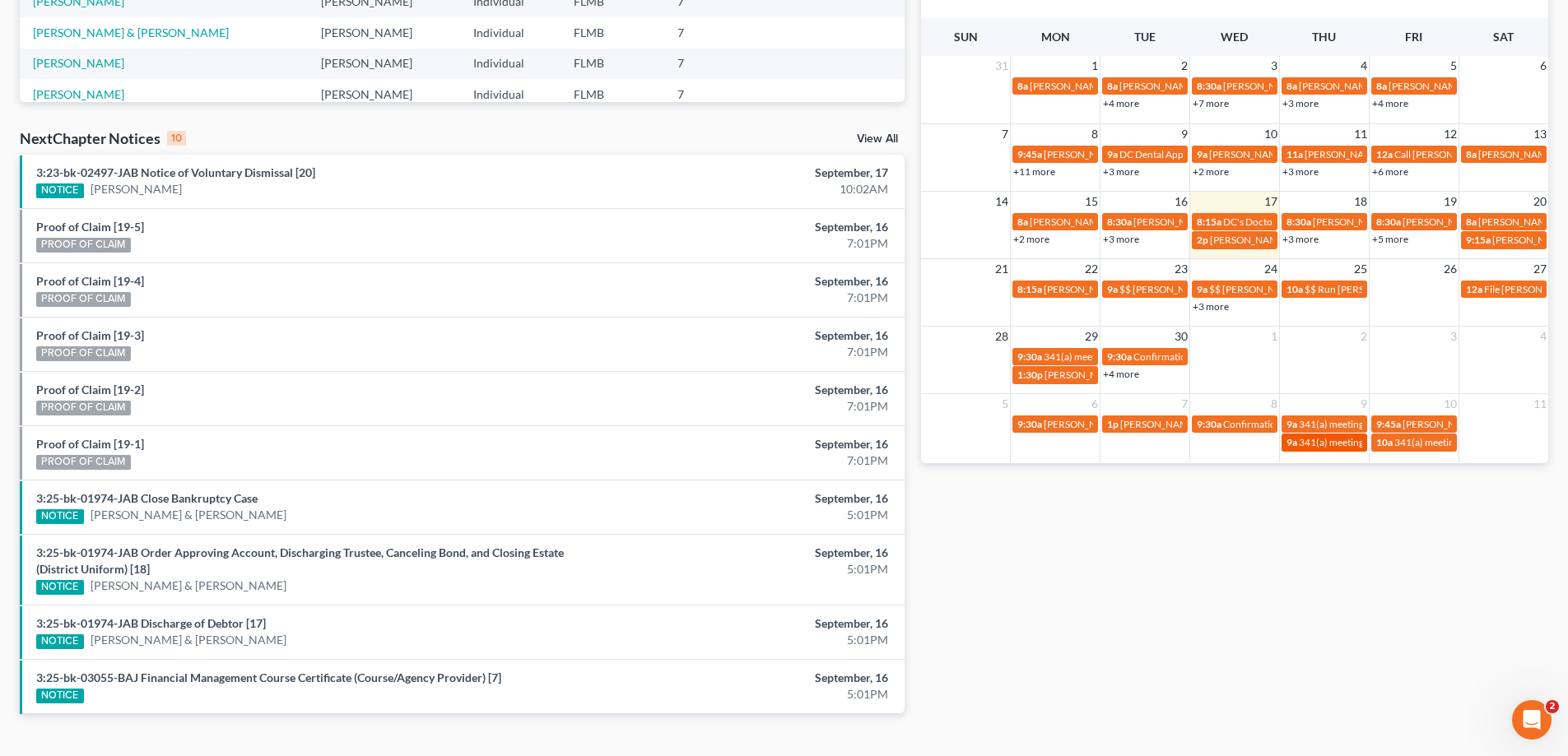
click at [1328, 439] on span "341(a) meeting for [PERSON_NAME]" at bounding box center [1378, 442] width 159 height 13
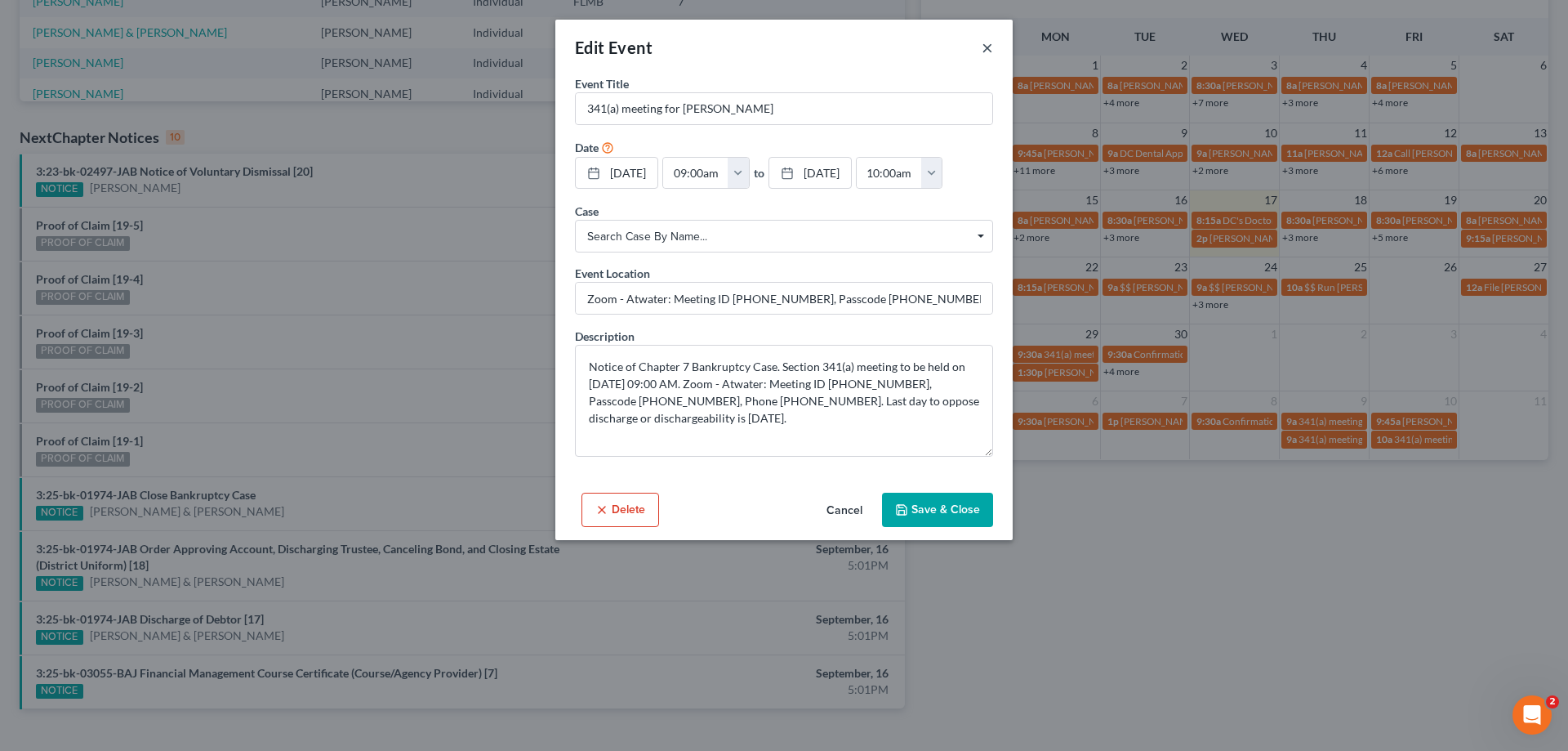
click at [989, 47] on button "×" at bounding box center [987, 48] width 12 height 20
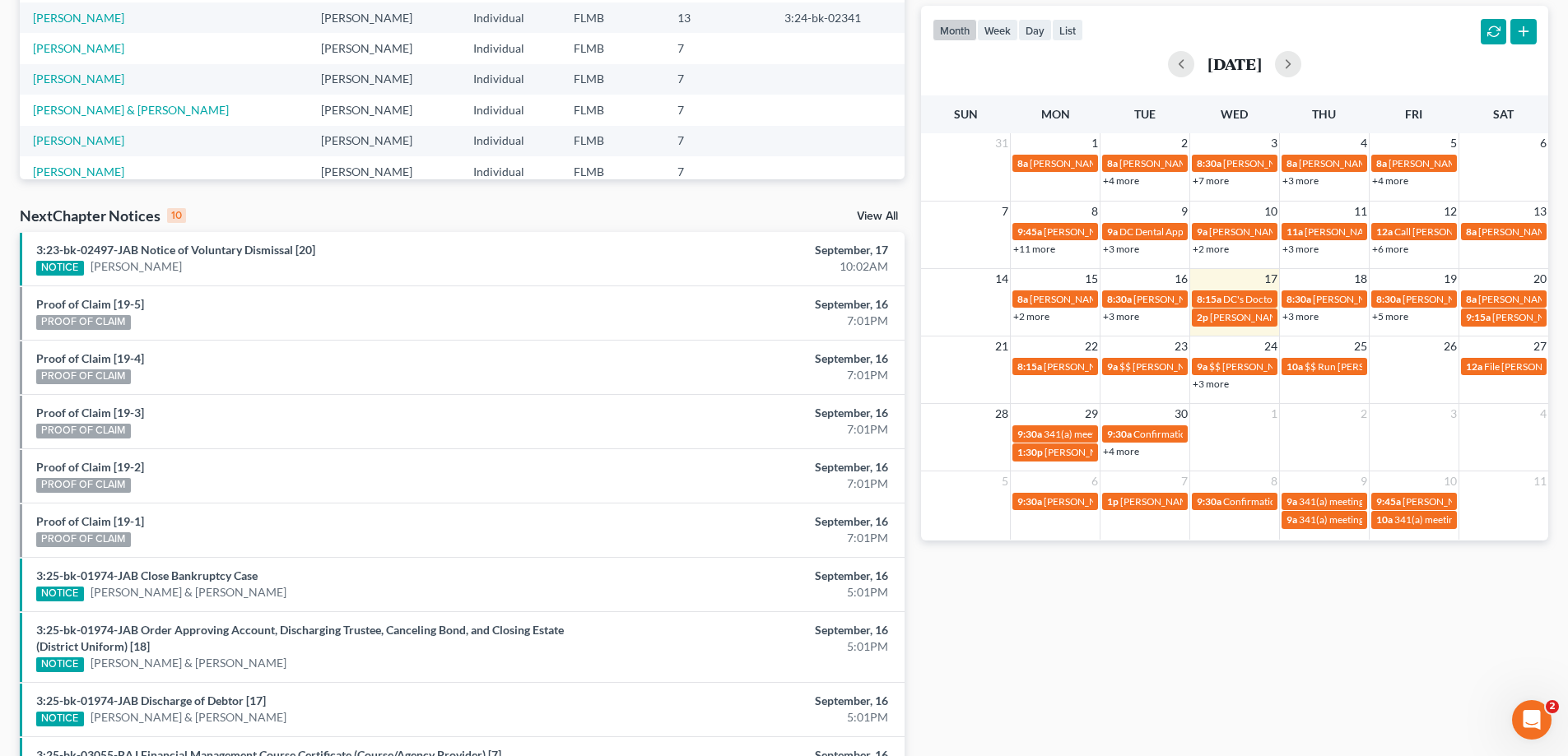
scroll to position [247, 0]
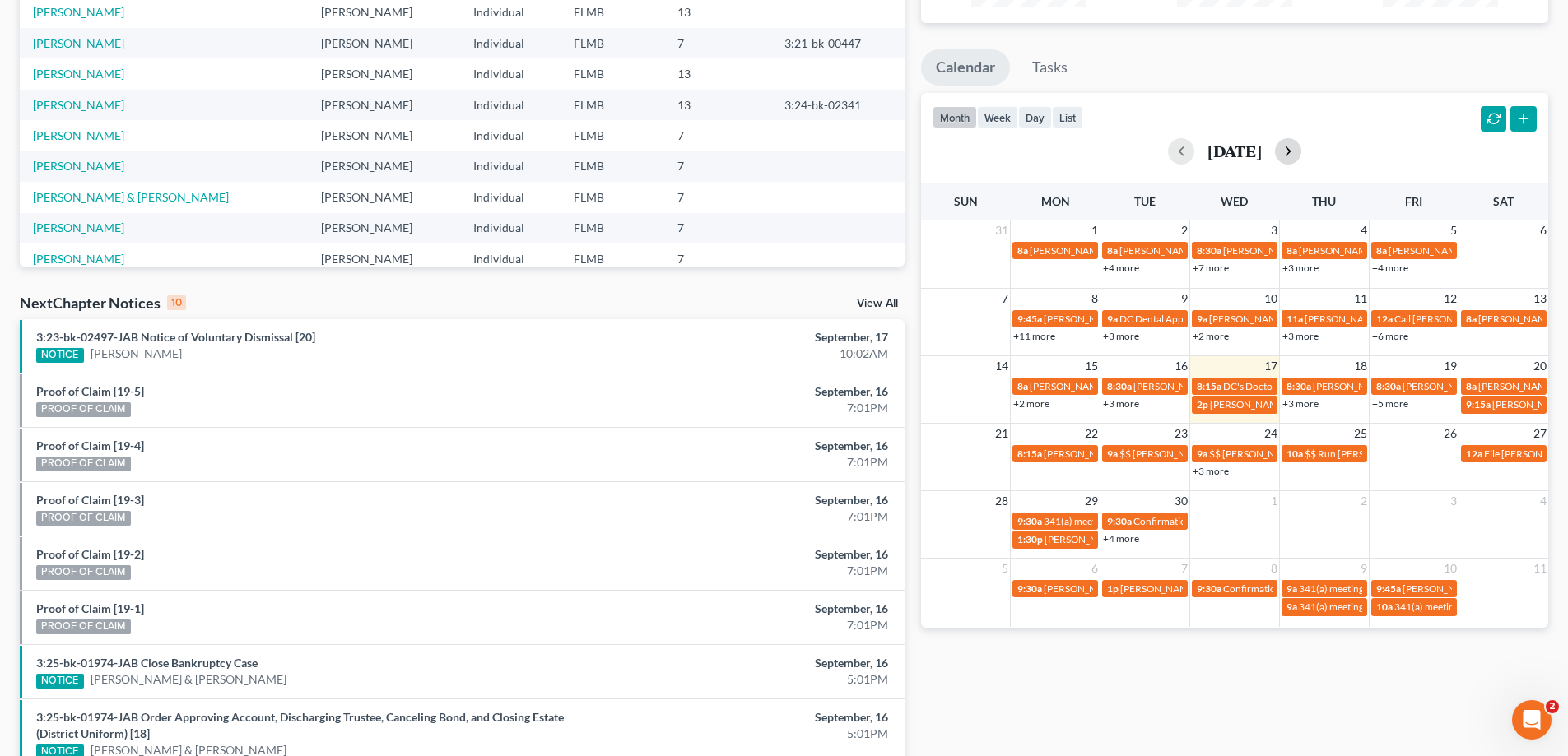
click at [1301, 151] on button "button" at bounding box center [1288, 151] width 26 height 26
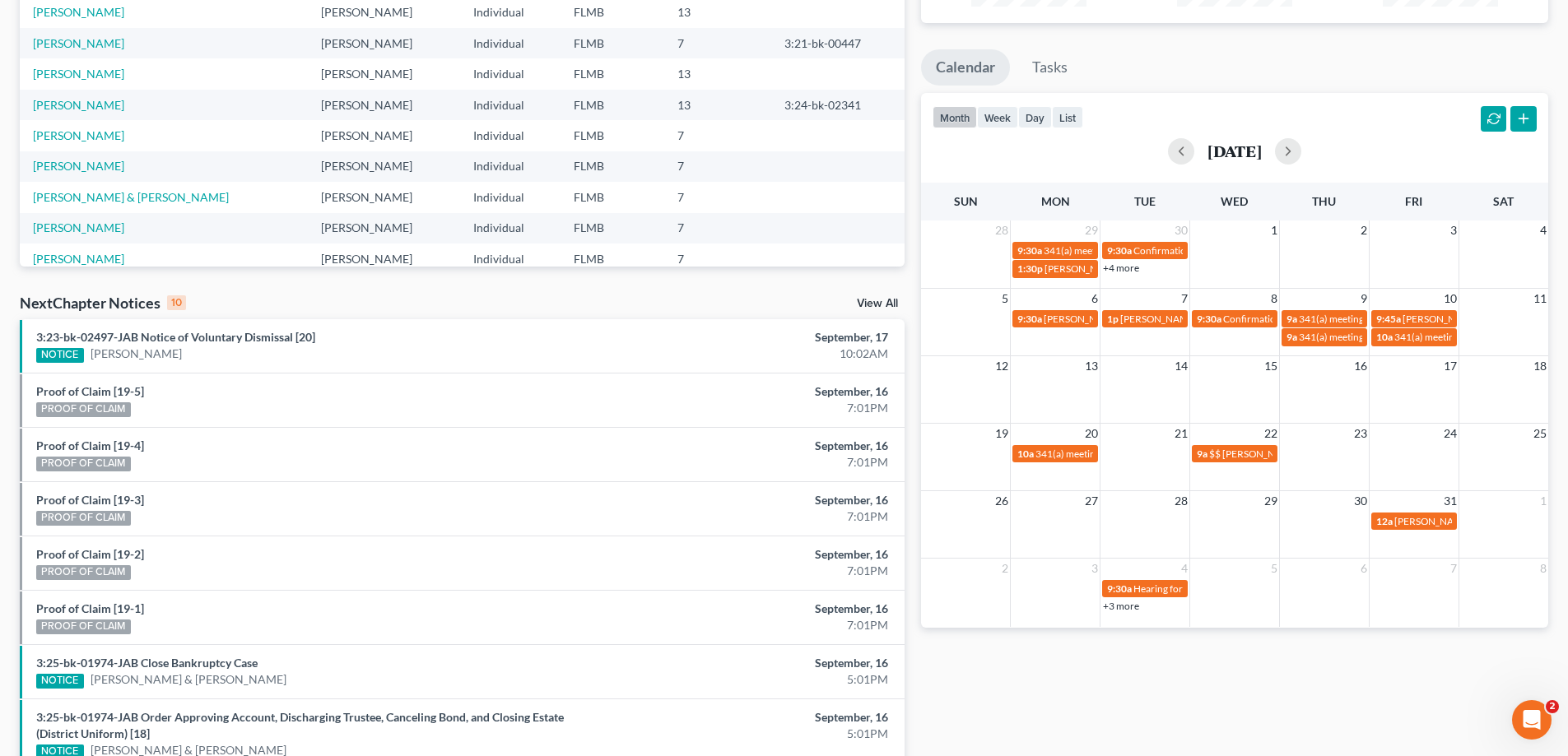
click at [1193, 71] on ul "Calendar Tasks" at bounding box center [1234, 71] width 627 height 44
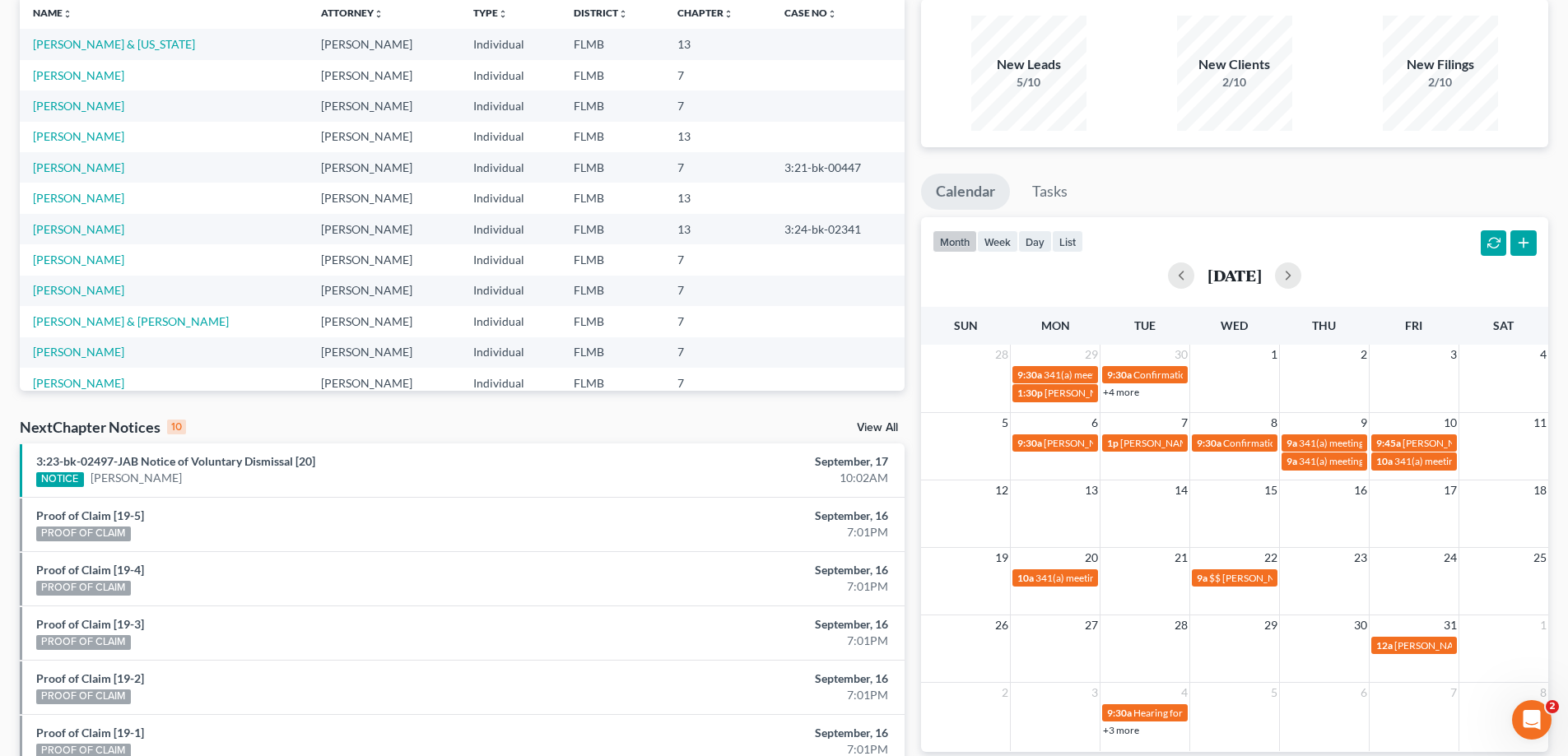
scroll to position [0, 0]
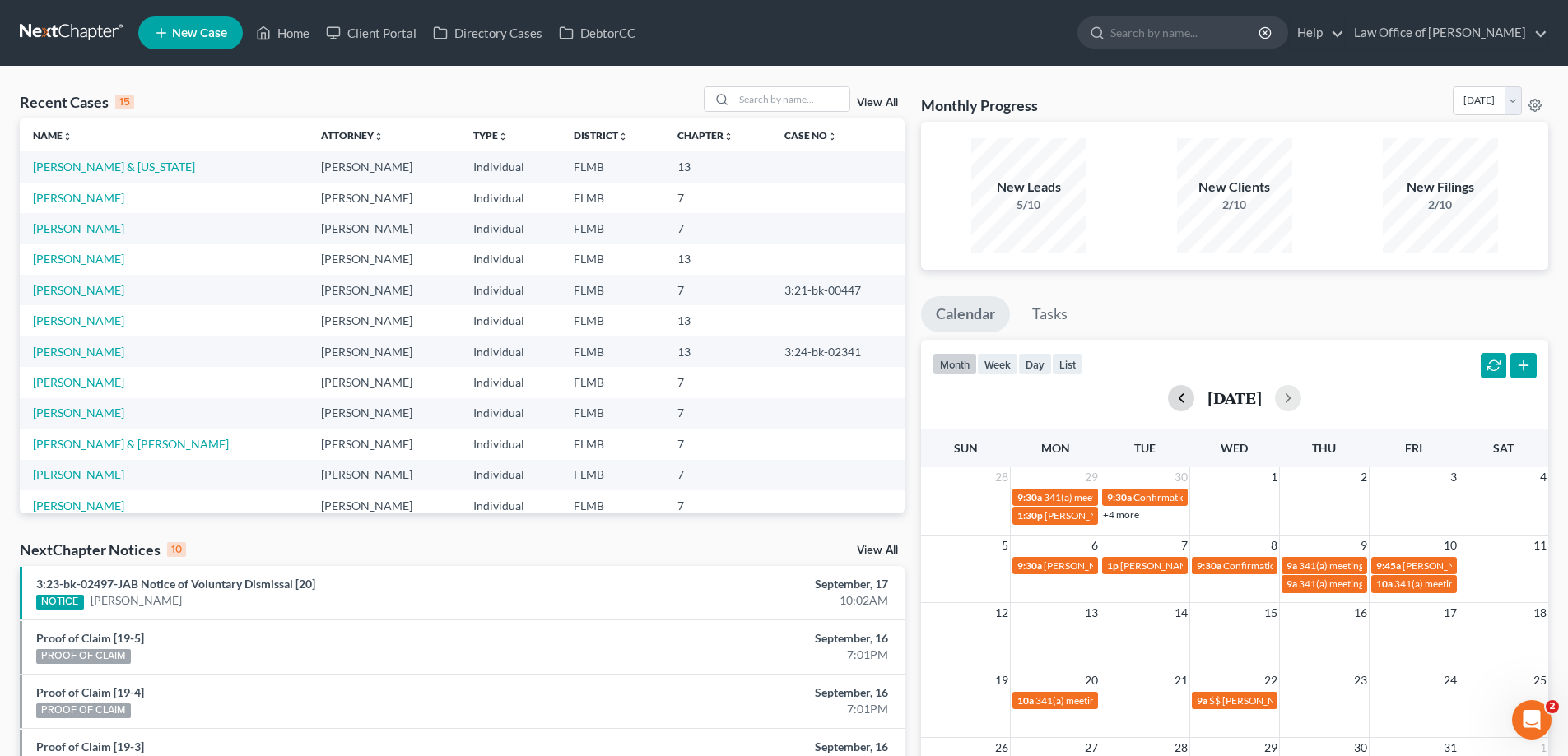
click at [1168, 399] on button "button" at bounding box center [1180, 398] width 26 height 26
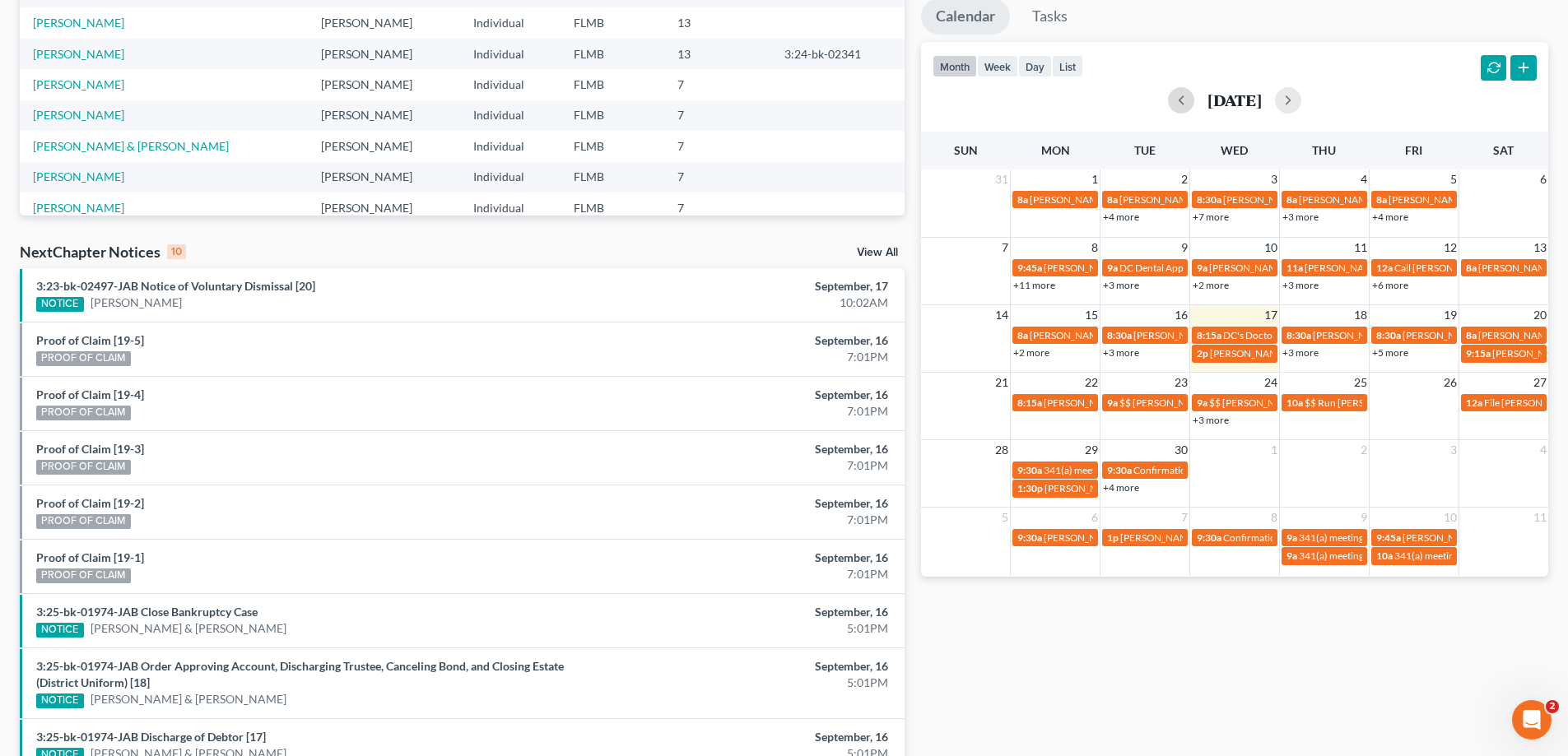
scroll to position [444, 0]
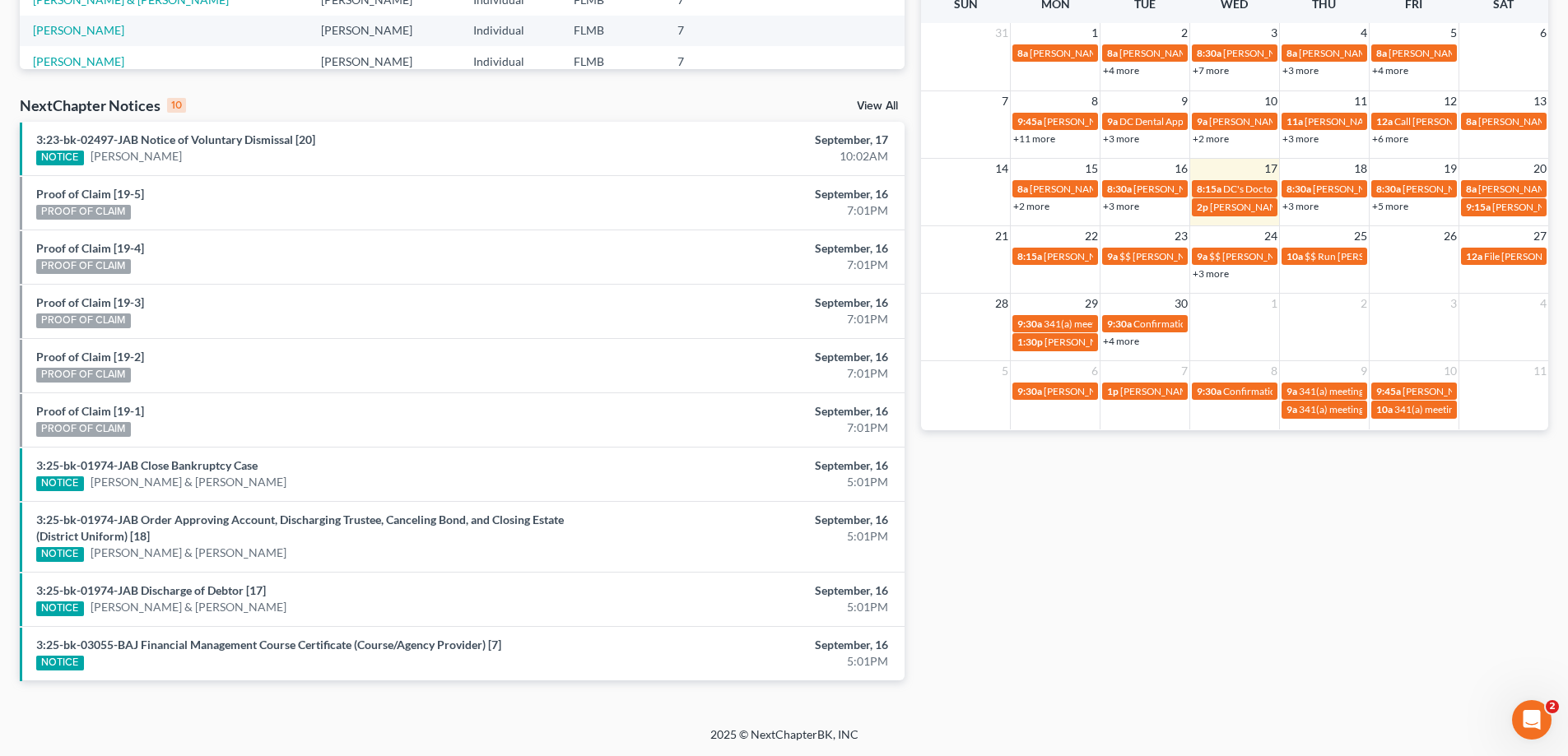
click at [1214, 276] on link "+3 more" at bounding box center [1210, 274] width 36 height 13
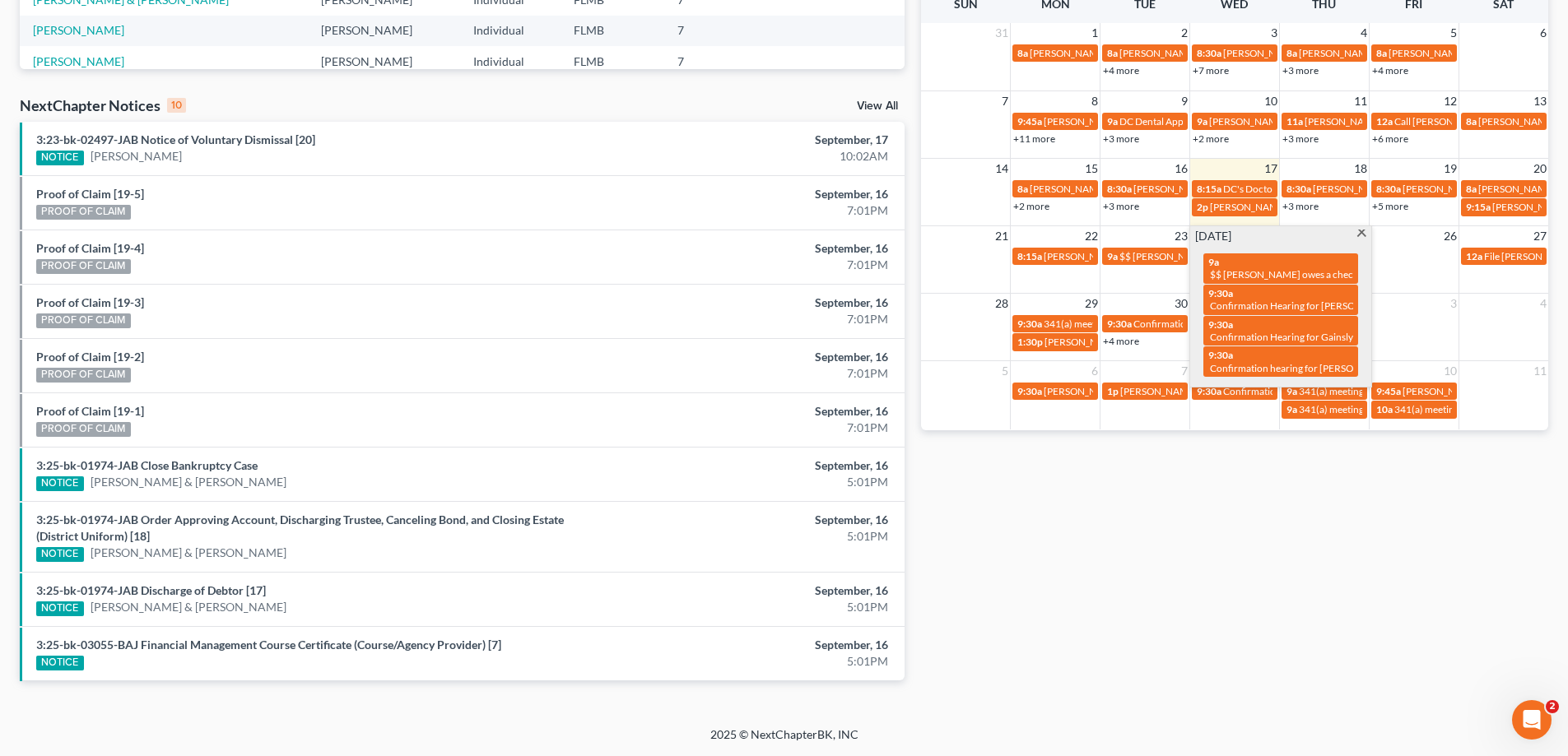
click at [1182, 526] on div "Monthly Progress Bankruptcy Bankruptcy September 2025 August 2025 July 2025 Jun…" at bounding box center [1235, 174] width 644 height 1064
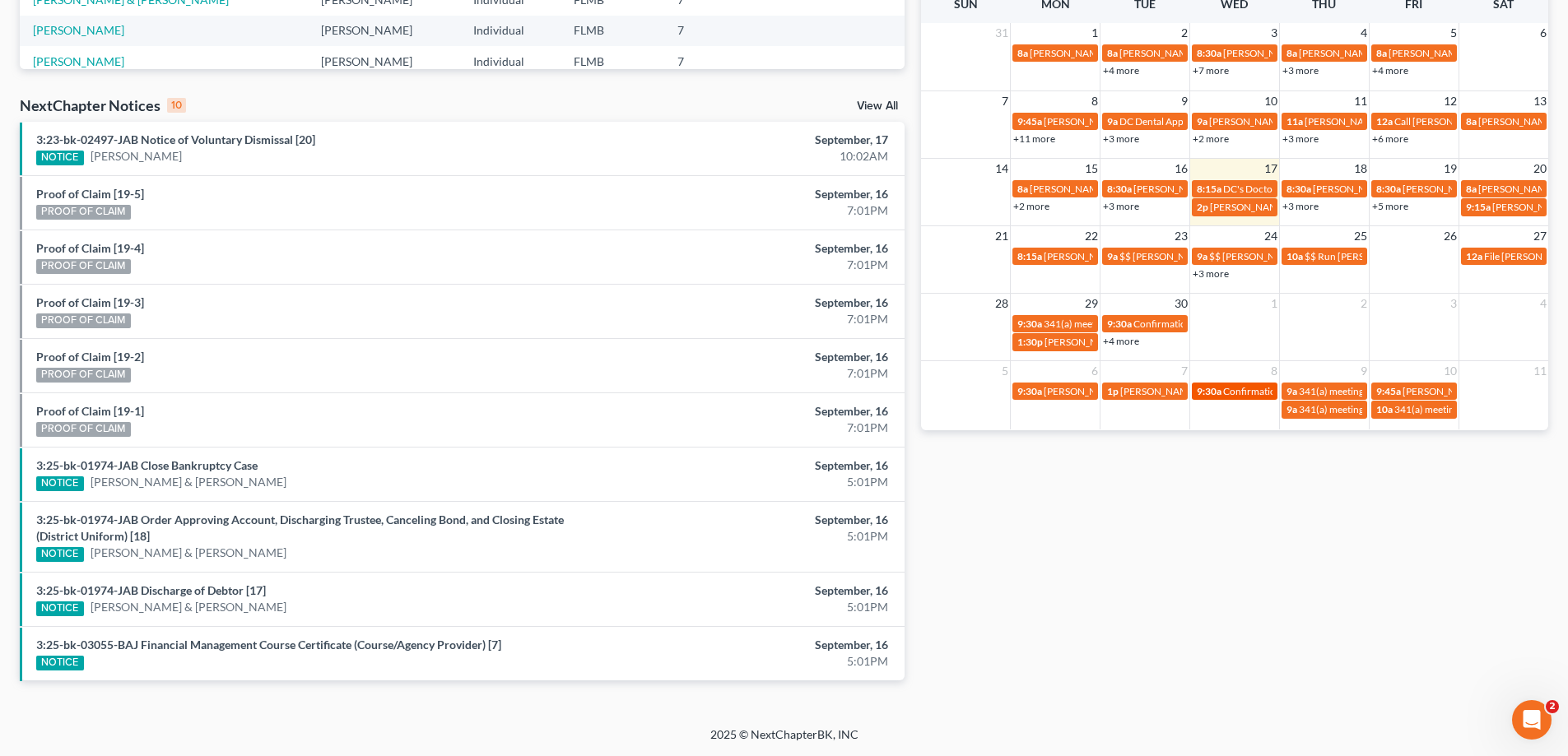
click at [1241, 388] on span "Confirmation hearing for [PERSON_NAME]" at bounding box center [1316, 391] width 187 height 13
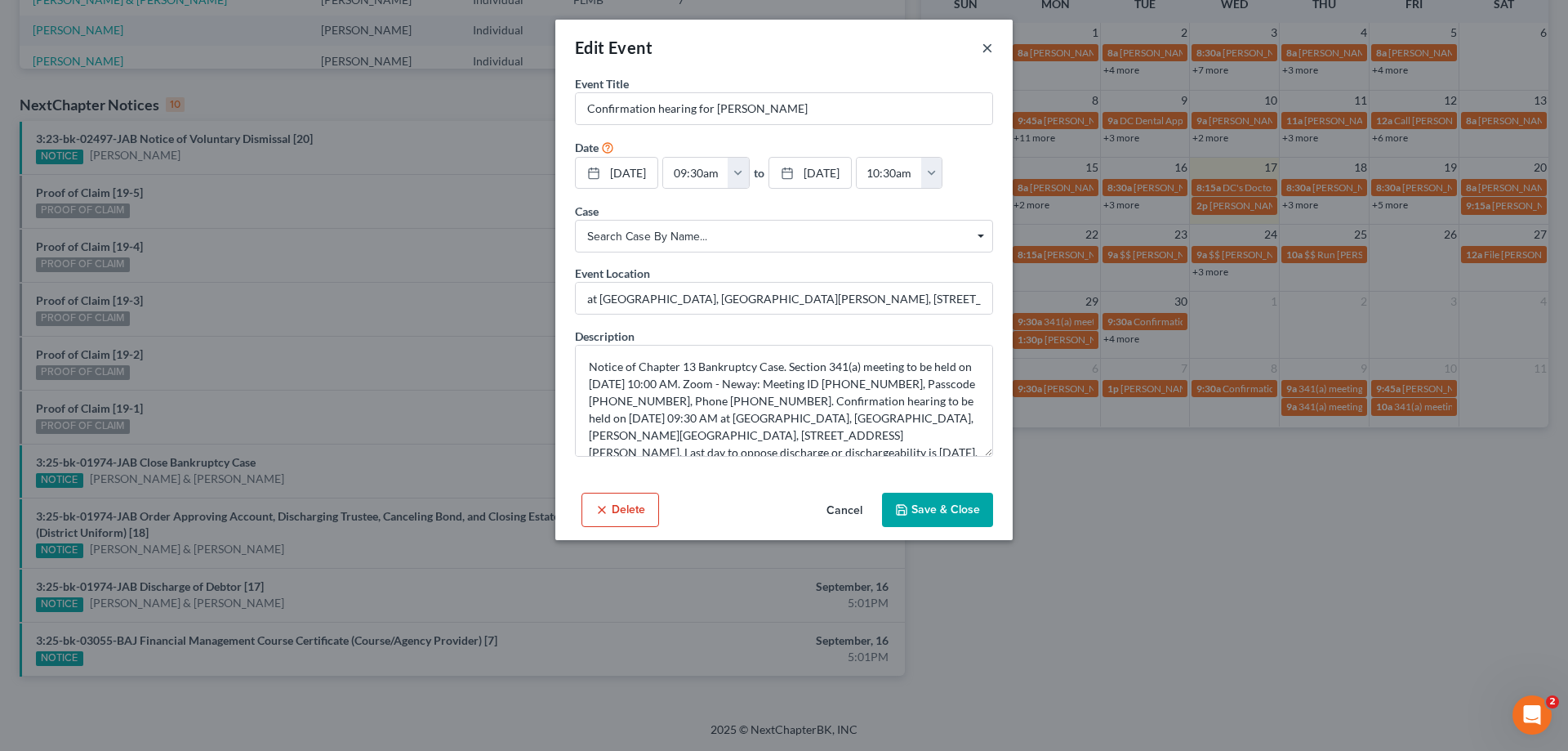
click at [990, 48] on button "×" at bounding box center [987, 48] width 12 height 20
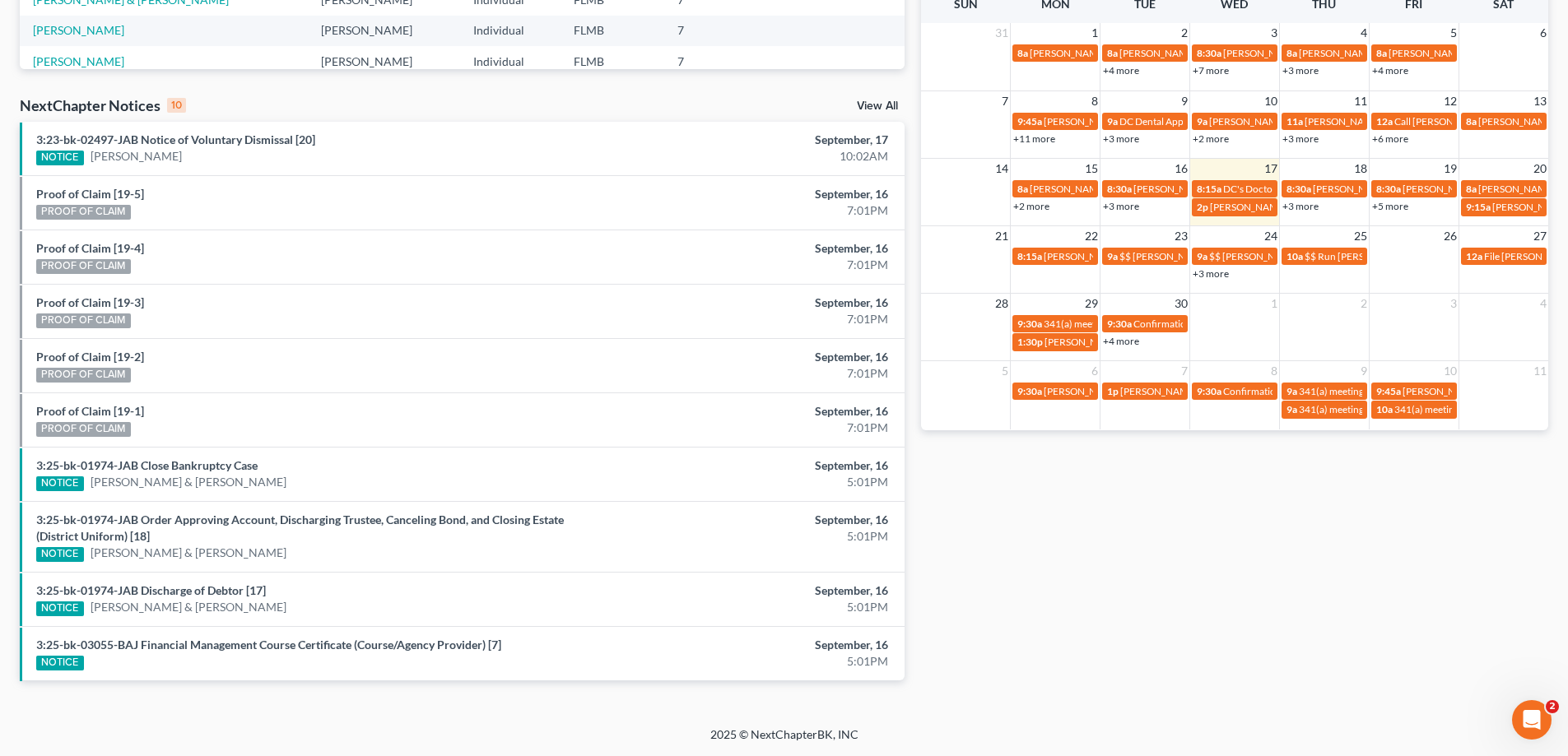
click at [1121, 337] on link "+4 more" at bounding box center [1121, 341] width 36 height 13
click at [1207, 576] on div "Monthly Progress Bankruptcy Bankruptcy September 2025 August 2025 July 2025 Jun…" at bounding box center [1235, 174] width 644 height 1064
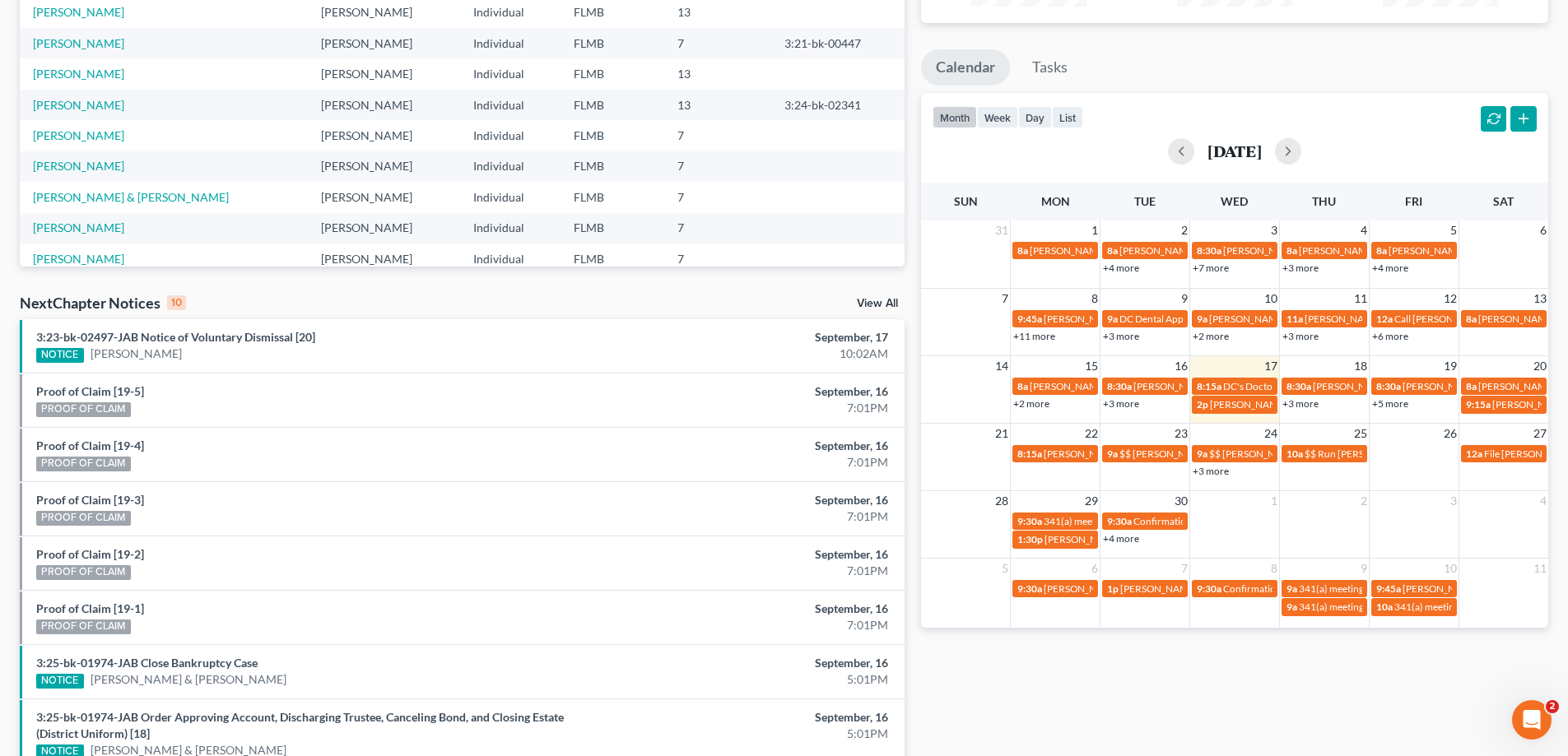
scroll to position [0, 0]
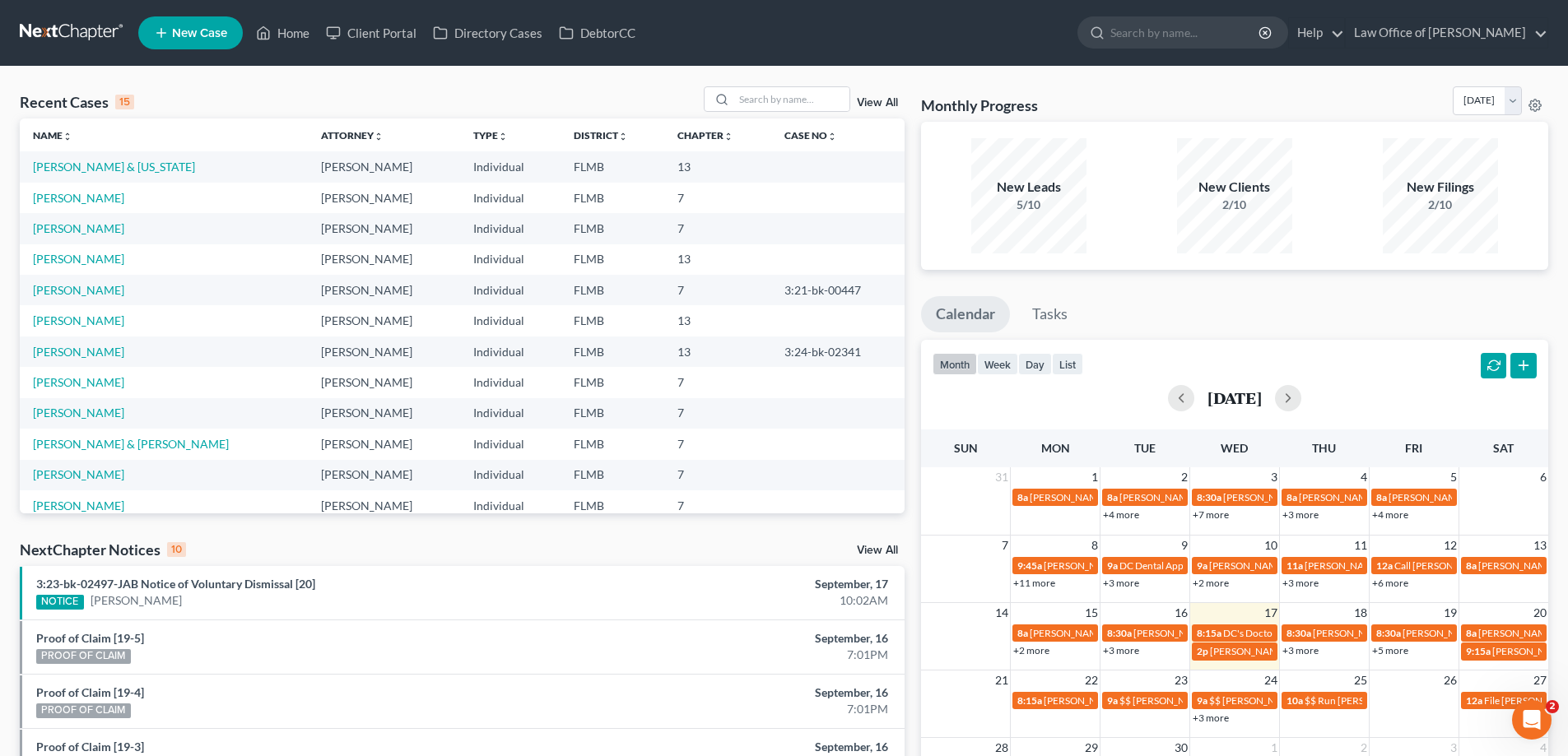
drag, startPoint x: 1041, startPoint y: 101, endPoint x: 1050, endPoint y: 105, distance: 9.8
click at [1050, 105] on div "Monthly Progress Bankruptcy Bankruptcy September 2025 August 2025 July 2025 Jun…" at bounding box center [1234, 104] width 627 height 36
drag, startPoint x: 1081, startPoint y: 105, endPoint x: 939, endPoint y: 85, distance: 143.4
click at [939, 85] on div "Recent Cases 15 View All Name unfold_more expand_more expand_less Attorney unfo…" at bounding box center [784, 618] width 1568 height 1104
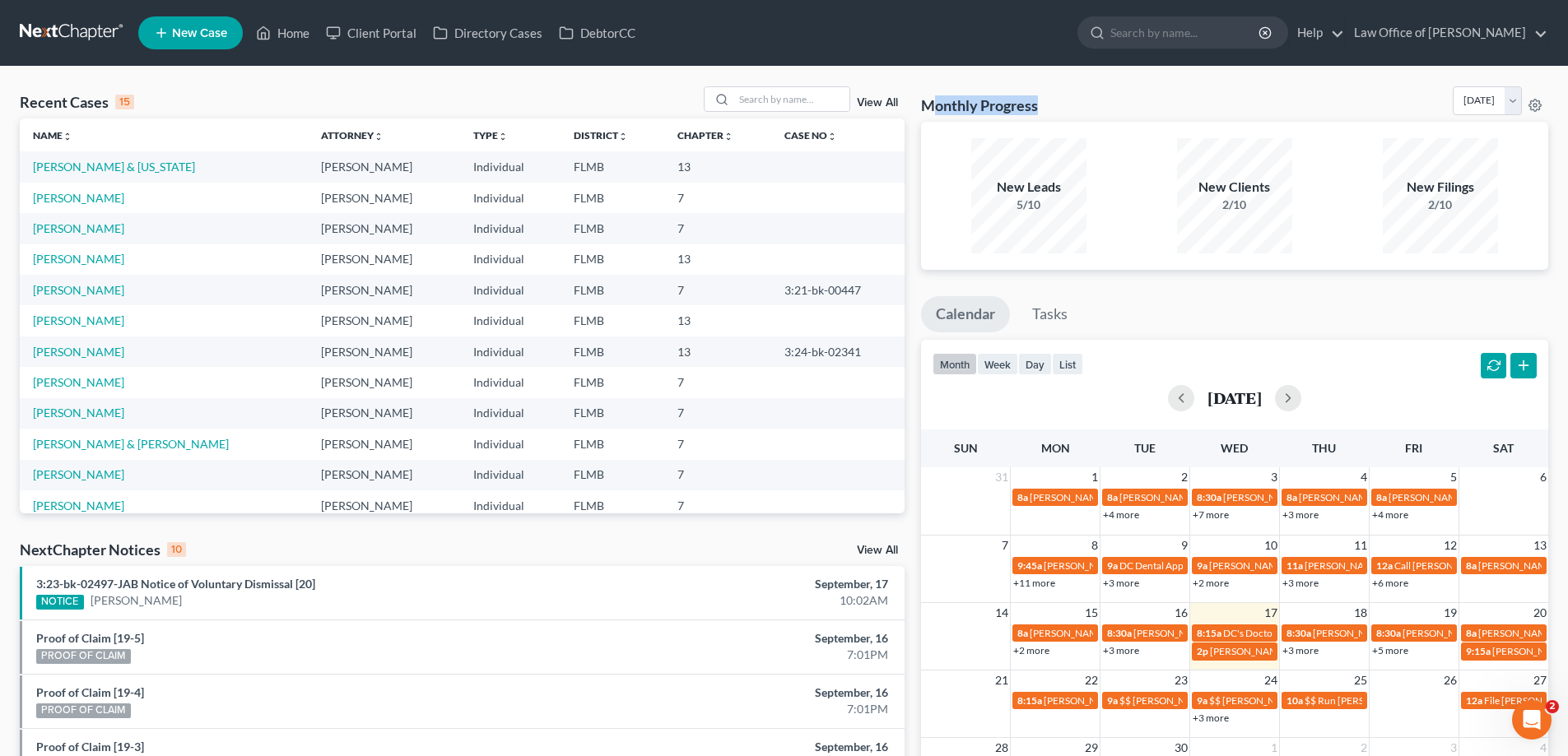
click at [939, 85] on div "Recent Cases 15 View All Name unfold_more expand_more expand_less Attorney unfo…" at bounding box center [784, 618] width 1568 height 1104
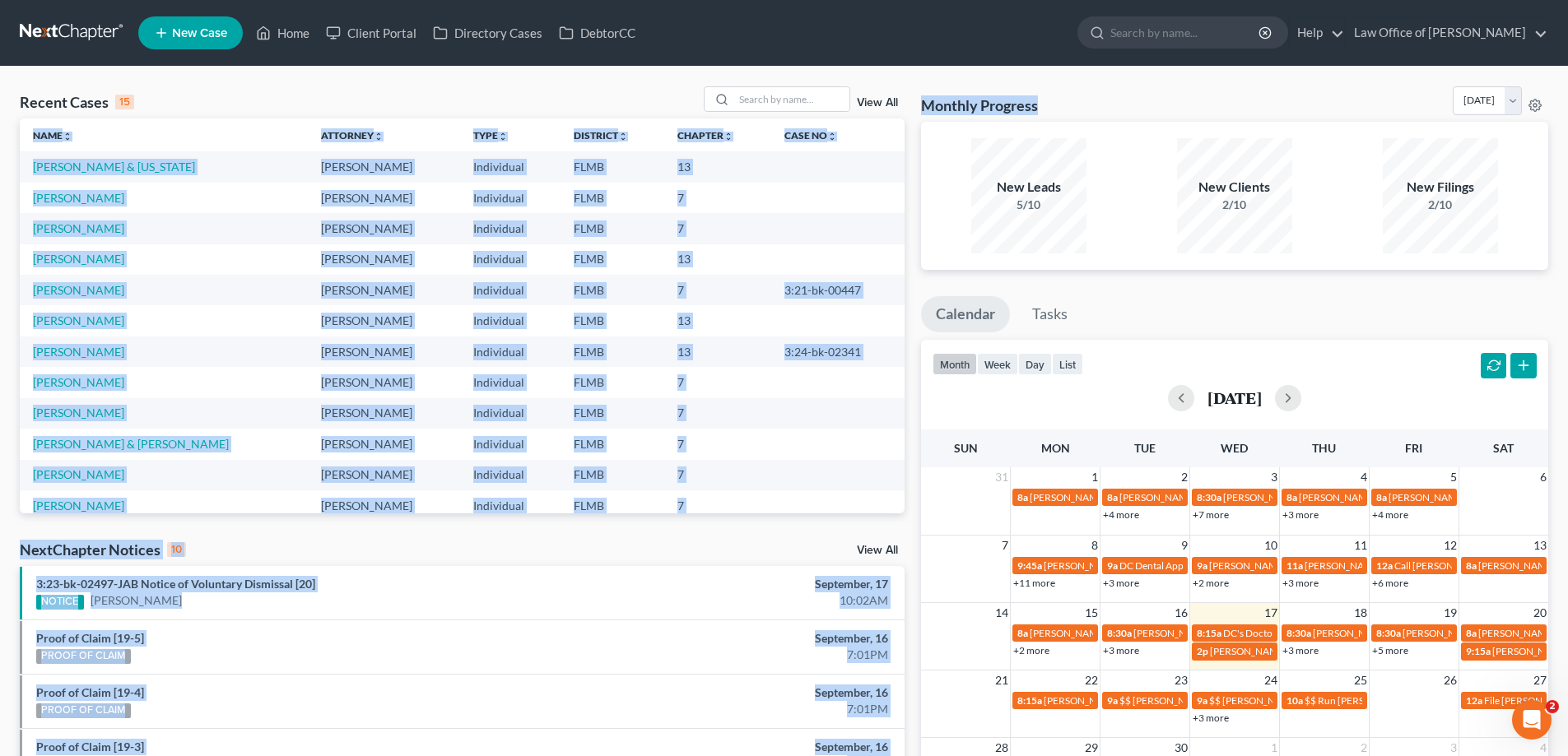
drag, startPoint x: 908, startPoint y: 101, endPoint x: 1073, endPoint y: 102, distance: 165.0
click at [1074, 109] on div "Recent Cases 15 View All Name unfold_more expand_more expand_less Attorney unfo…" at bounding box center [784, 618] width 1544 height 1064
click at [1072, 98] on div "Monthly Progress Bankruptcy Bankruptcy September 2025 August 2025 July 2025 Jun…" at bounding box center [1234, 104] width 627 height 36
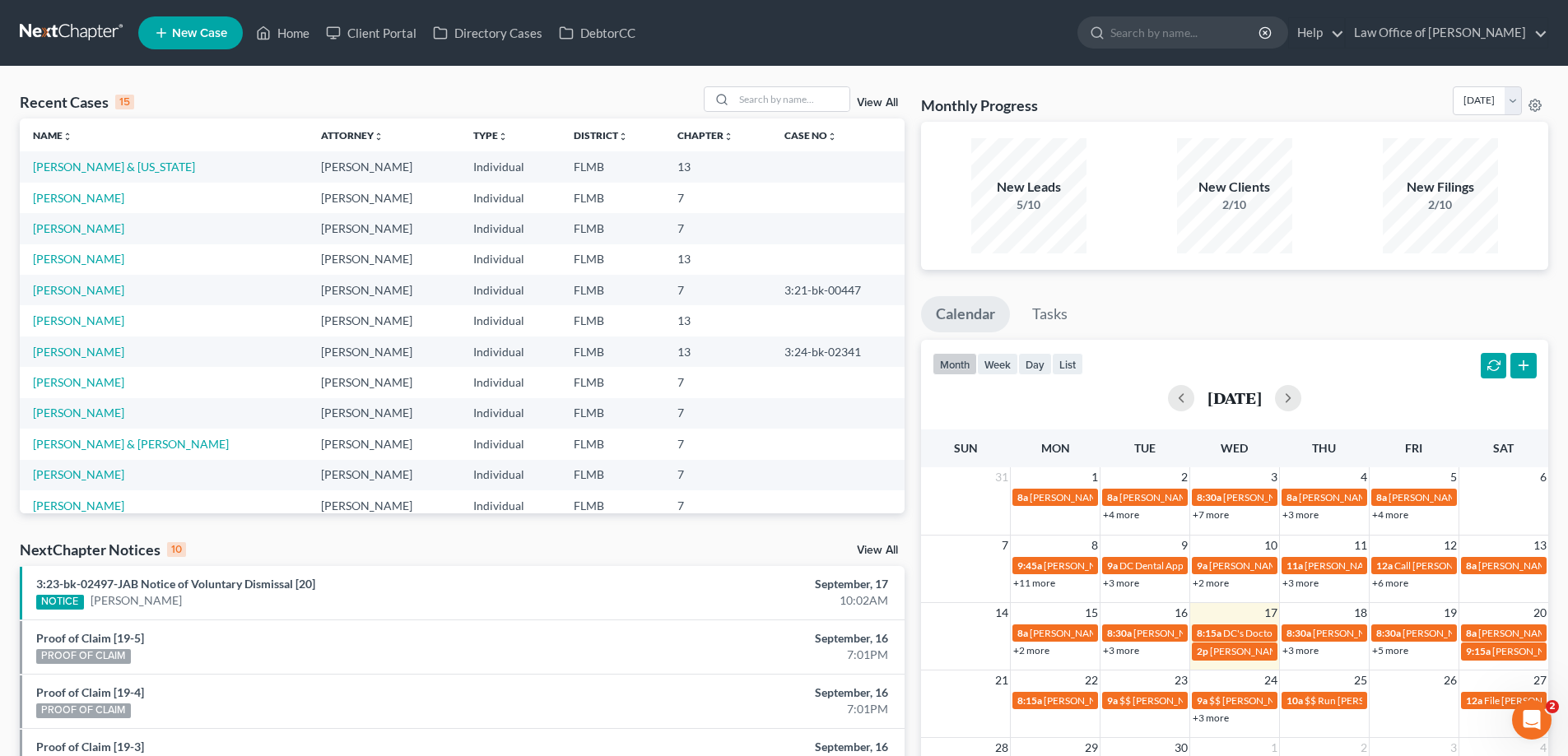
drag, startPoint x: 1074, startPoint y: 100, endPoint x: 1179, endPoint y: 109, distance: 105.4
click at [1180, 109] on div "Monthly Progress Bankruptcy Bankruptcy September 2025 August 2025 July 2025 Jun…" at bounding box center [1234, 104] width 627 height 36
click at [1179, 109] on div "Monthly Progress Bankruptcy Bankruptcy September 2025 August 2025 July 2025 Jun…" at bounding box center [1234, 104] width 627 height 36
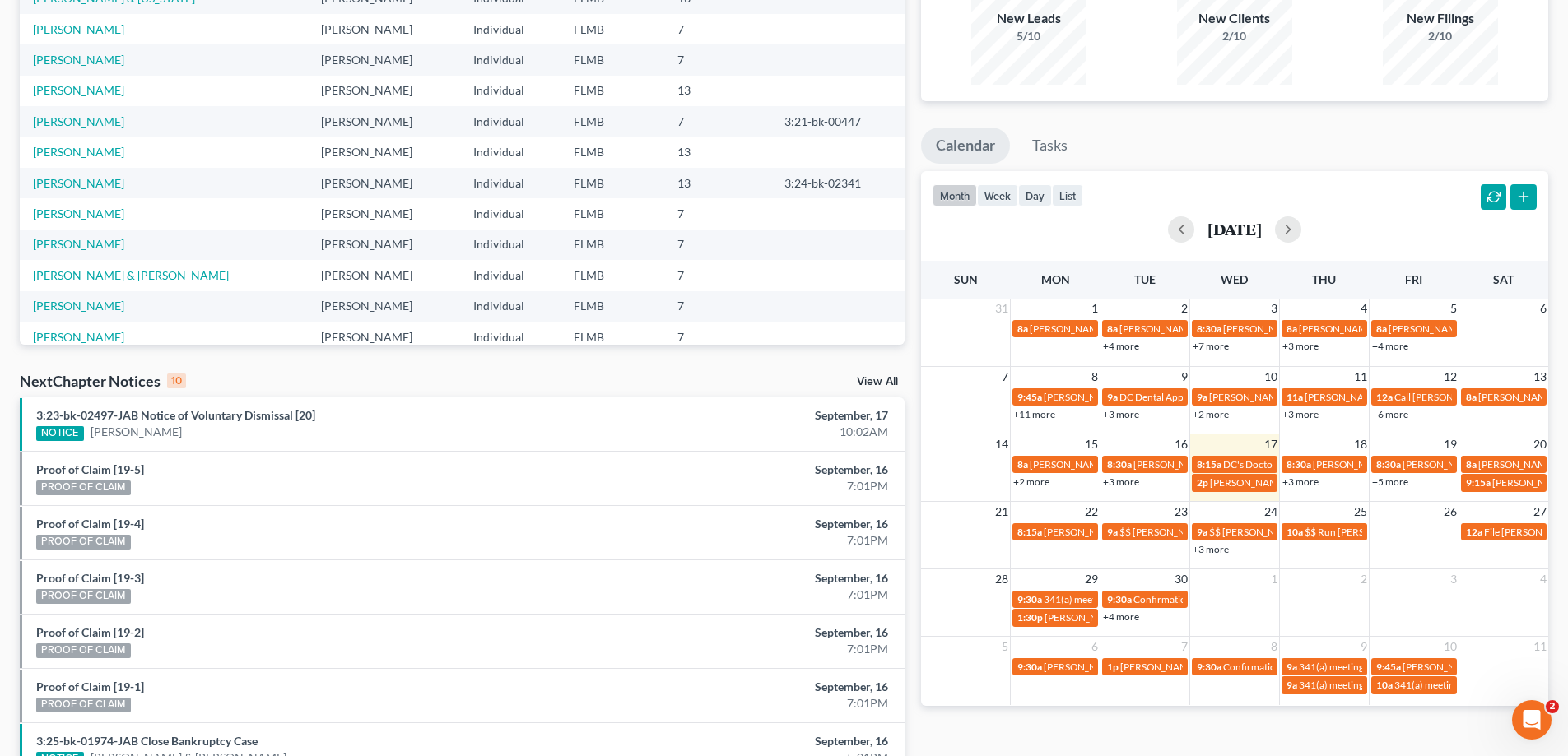
scroll to position [444, 0]
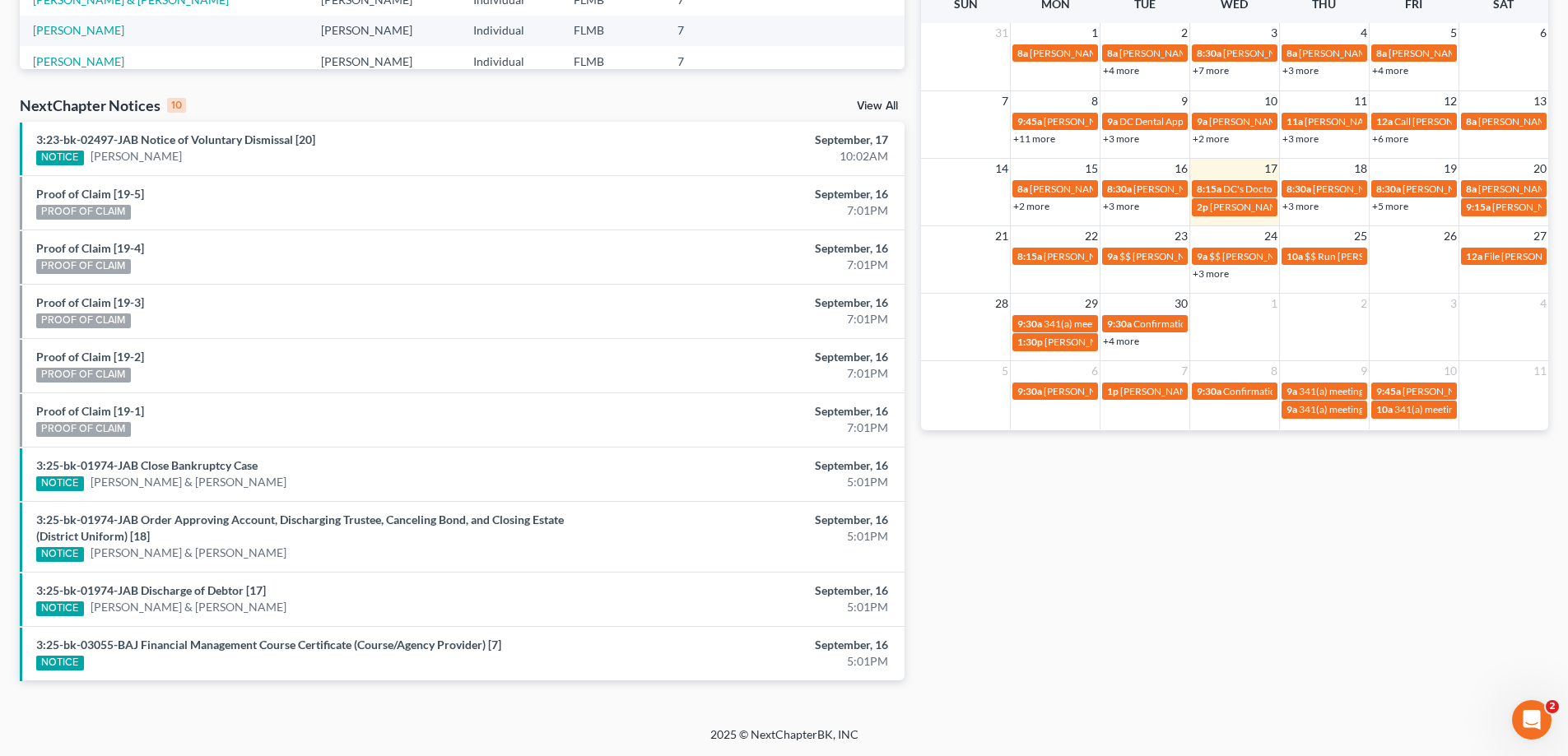
click at [1216, 274] on link "+3 more" at bounding box center [1210, 274] width 36 height 13
click at [1156, 570] on div "Monthly Progress Bankruptcy Bankruptcy September 2025 August 2025 July 2025 Jun…" at bounding box center [1235, 174] width 644 height 1064
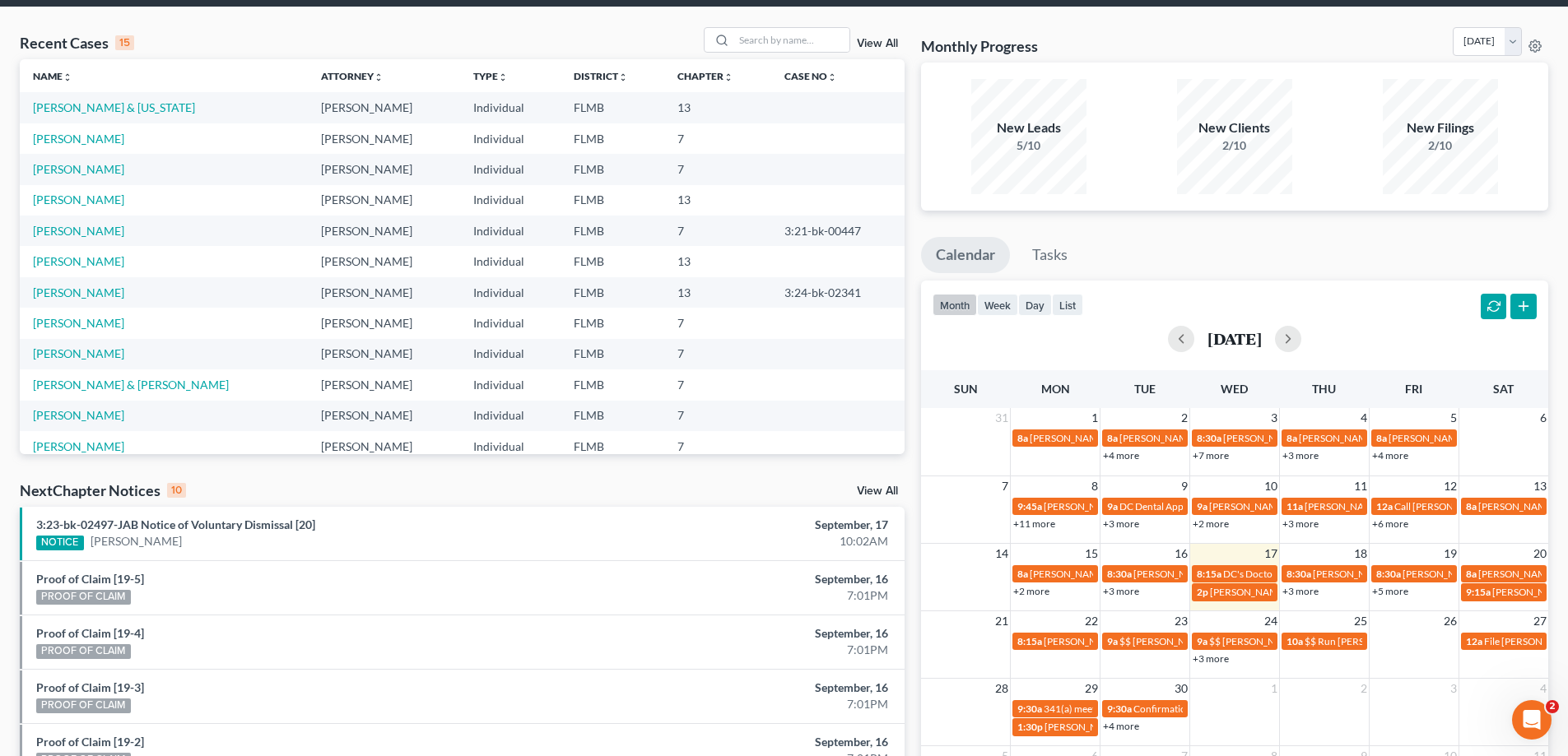
scroll to position [0, 0]
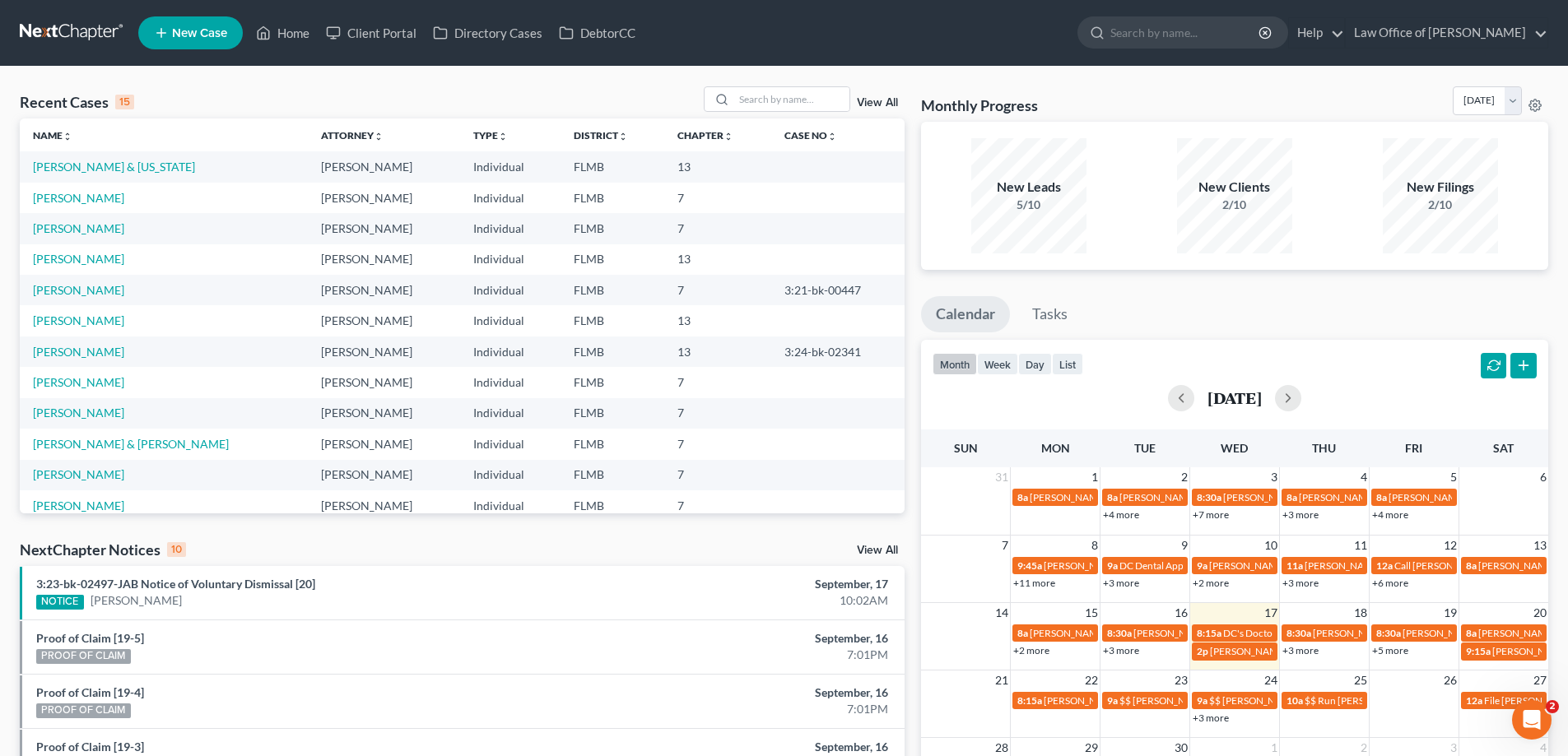
click at [216, 71] on div "Recent Cases 15 View All Name unfold_more expand_more expand_less Attorney unfo…" at bounding box center [784, 618] width 1568 height 1104
drag, startPoint x: 1070, startPoint y: 101, endPoint x: 922, endPoint y: 106, distance: 148.1
click at [922, 106] on div "Monthly Progress Bankruptcy Bankruptcy September 2025 August 2025 July 2025 Jun…" at bounding box center [1234, 104] width 627 height 36
click at [1062, 103] on div "Monthly Progress Bankruptcy Bankruptcy September 2025 August 2025 July 2025 Jun…" at bounding box center [1234, 104] width 627 height 36
drag, startPoint x: 1062, startPoint y: 103, endPoint x: 922, endPoint y: 105, distance: 140.0
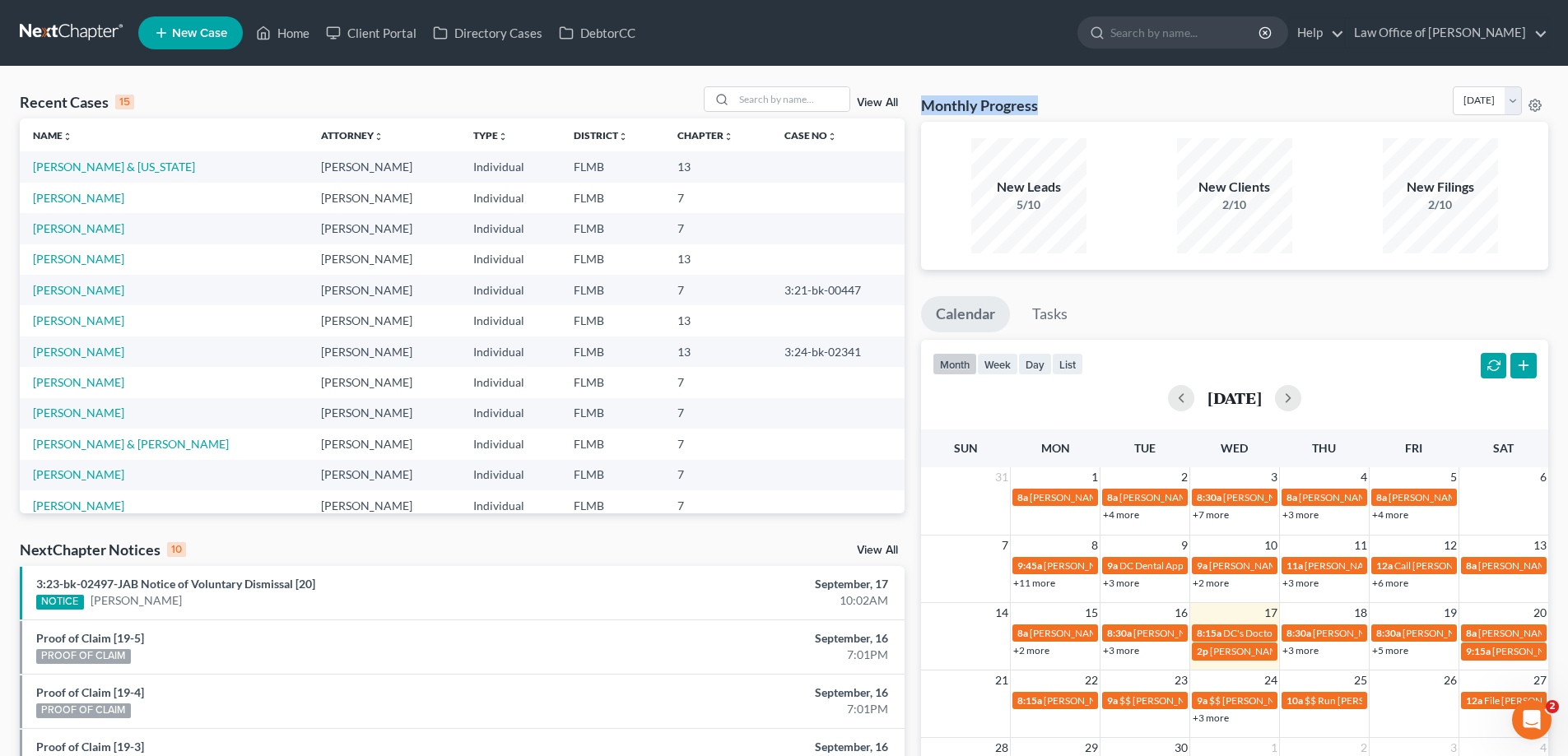
click at [922, 105] on div "Monthly Progress Bankruptcy Bankruptcy September 2025 August 2025 July 2025 Jun…" at bounding box center [1234, 104] width 627 height 36
click at [1196, 100] on div "Monthly Progress Bankruptcy Bankruptcy September 2025 August 2025 July 2025 Jun…" at bounding box center [1234, 104] width 627 height 36
drag, startPoint x: 1078, startPoint y: 110, endPoint x: 918, endPoint y: 101, distance: 160.3
click at [918, 101] on div "Monthly Progress Bankruptcy Bankruptcy September 2025 August 2025 July 2025 Jun…" at bounding box center [1235, 618] width 644 height 1064
click at [923, 101] on h3 "Monthly Progress" at bounding box center [980, 106] width 117 height 20
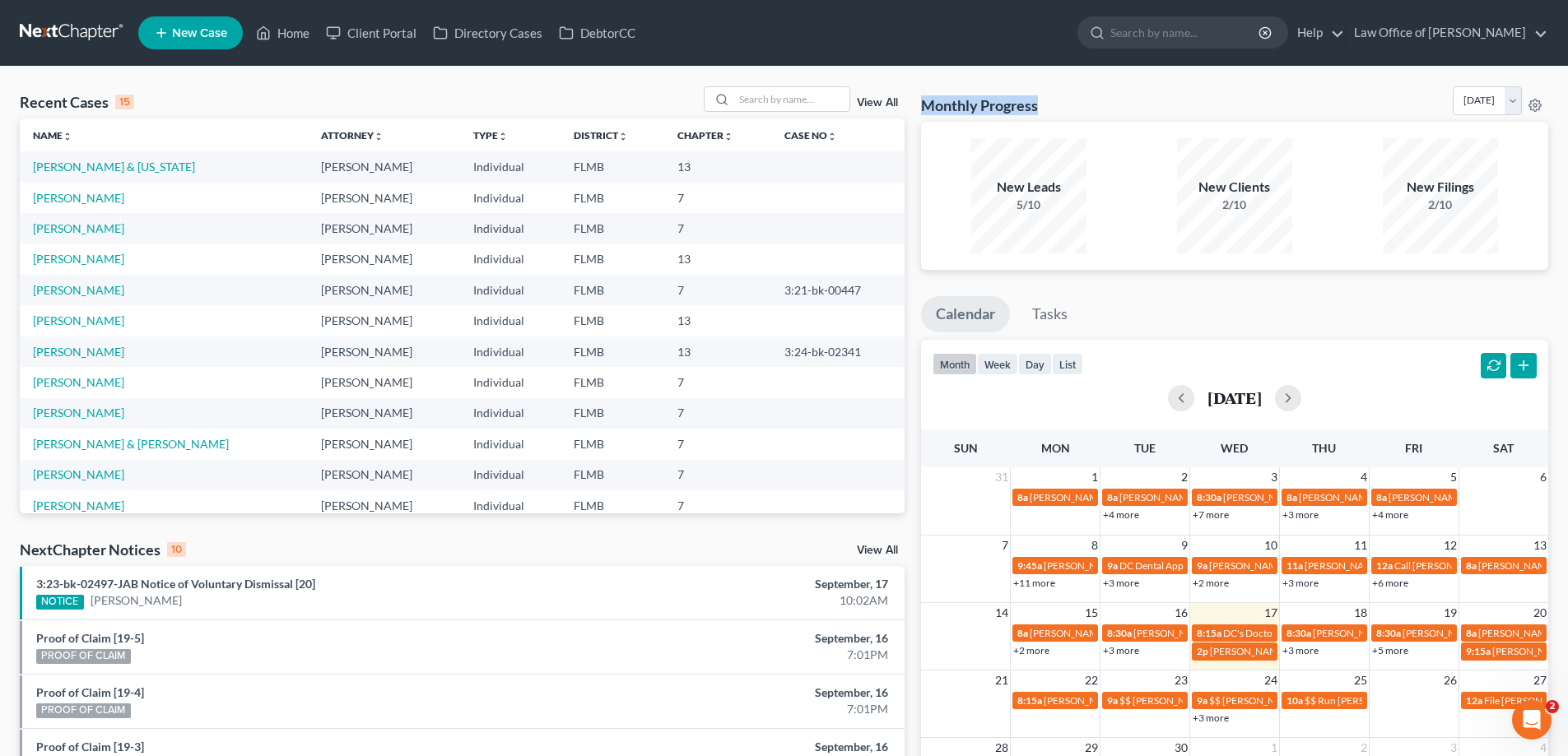
drag, startPoint x: 920, startPoint y: 103, endPoint x: 1137, endPoint y: 85, distance: 217.7
click at [1137, 85] on div "Recent Cases 15 View All Name unfold_more expand_more expand_less Attorney unfo…" at bounding box center [784, 618] width 1568 height 1104
click at [1131, 82] on div "Recent Cases 15 View All Name unfold_more expand_more expand_less Attorney unfo…" at bounding box center [784, 618] width 1568 height 1104
click at [1090, 88] on div "Monthly Progress Bankruptcy Bankruptcy September 2025 August 2025 July 2025 Jun…" at bounding box center [1234, 104] width 627 height 36
drag, startPoint x: 1098, startPoint y: 97, endPoint x: 920, endPoint y: 100, distance: 178.0
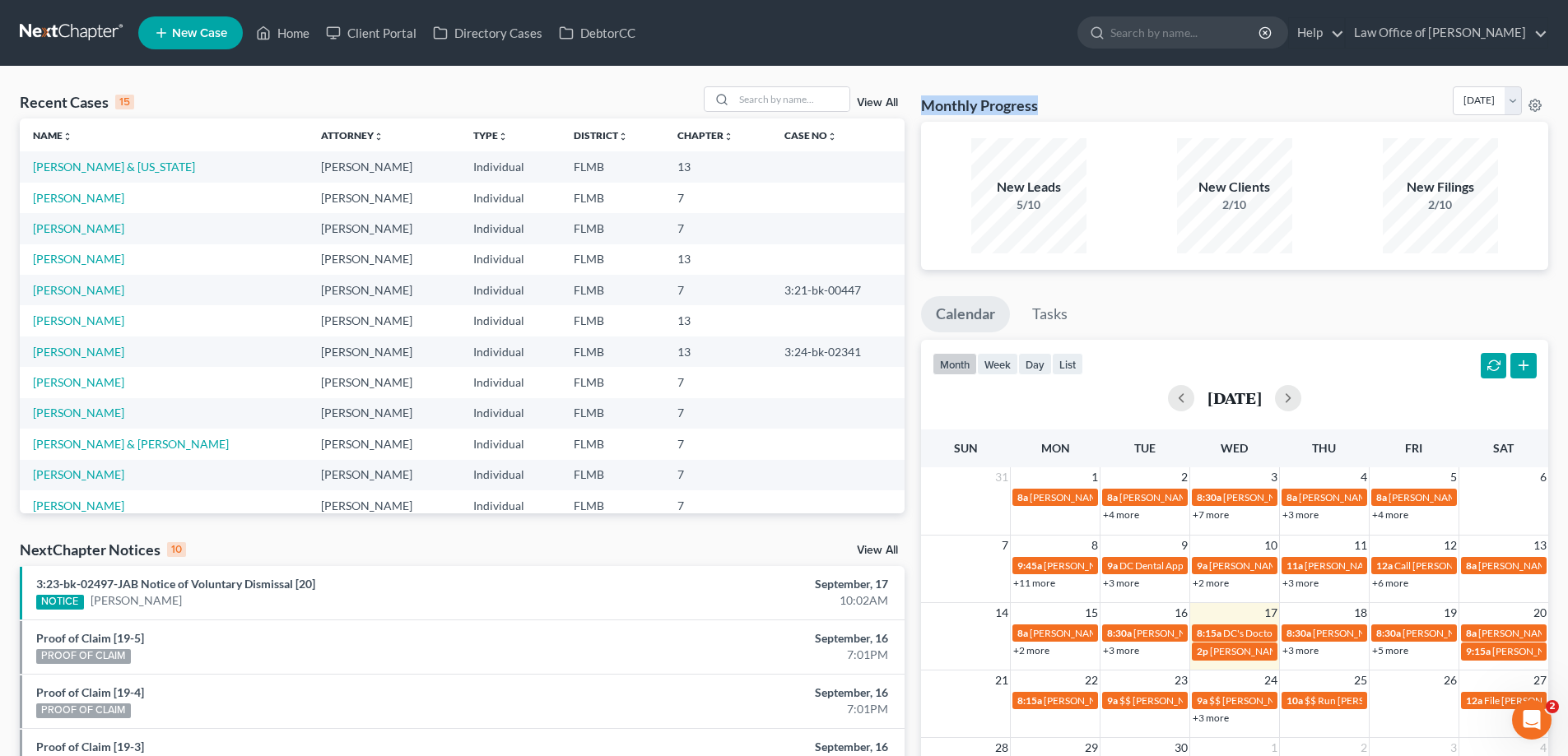
click at [921, 100] on div "Monthly Progress Bankruptcy Bankruptcy September 2025 August 2025 July 2025 Jun…" at bounding box center [1234, 104] width 627 height 36
click at [1056, 109] on div "Monthly Progress Bankruptcy Bankruptcy September 2025 August 2025 July 2025 Jun…" at bounding box center [1234, 104] width 627 height 36
